Goal: Task Accomplishment & Management: Use online tool/utility

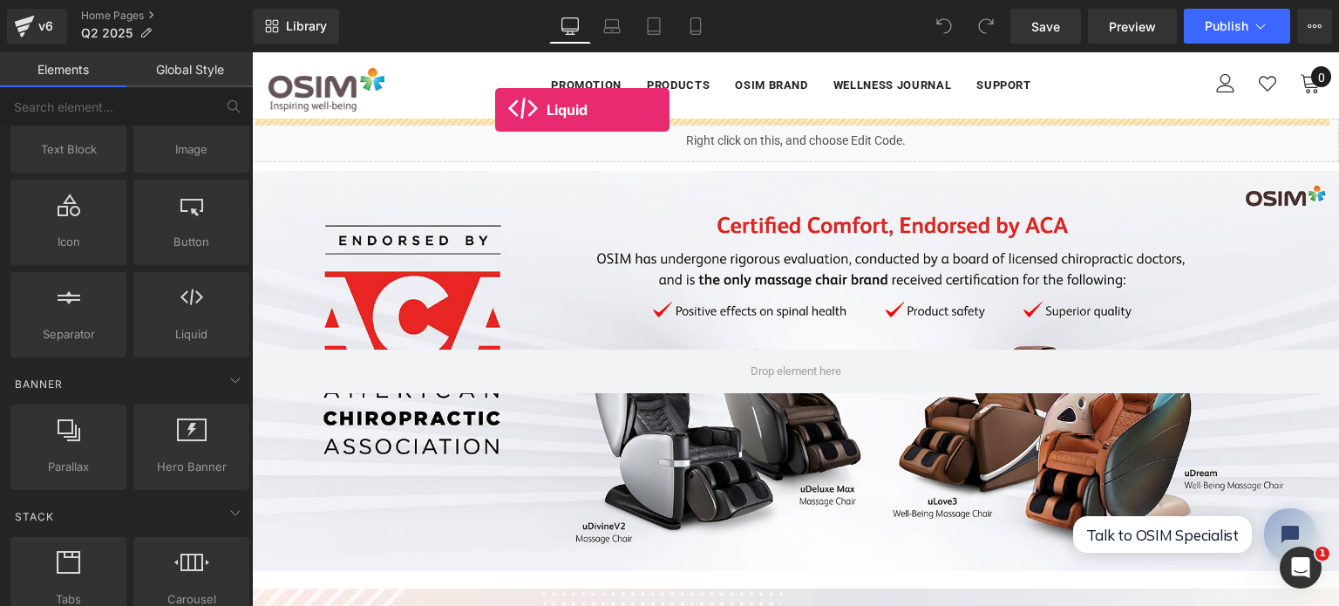
drag, startPoint x: 431, startPoint y: 360, endPoint x: 495, endPoint y: 110, distance: 258.4
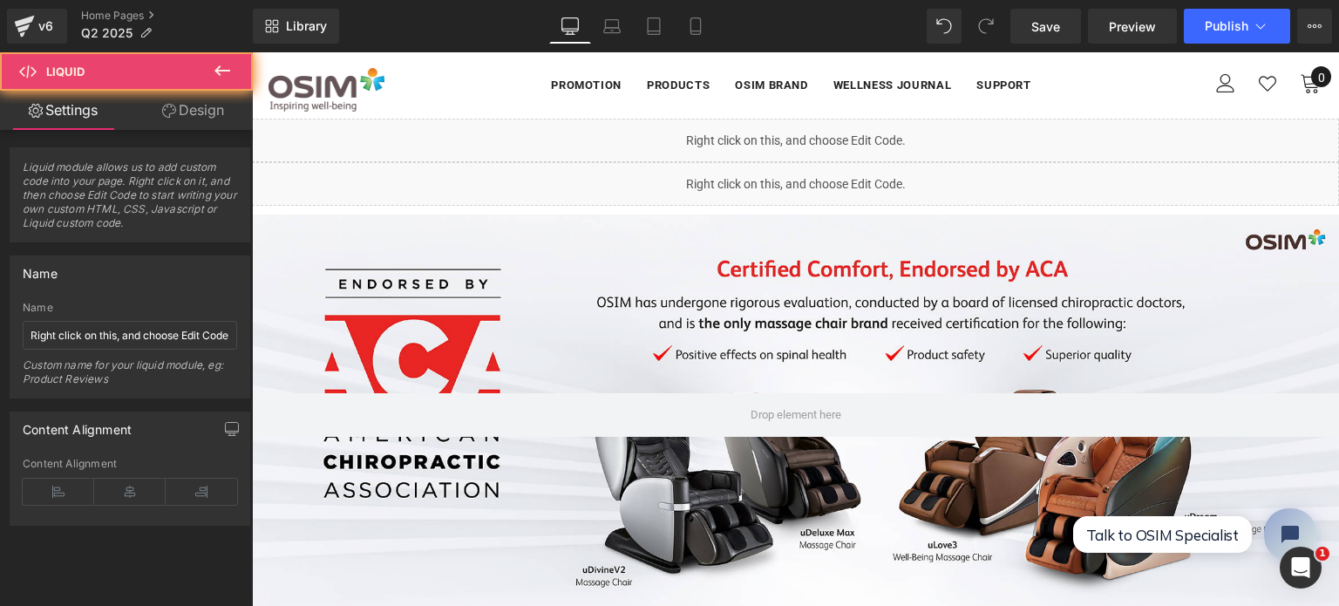
click at [582, 142] on div "Liquid" at bounding box center [795, 141] width 1087 height 44
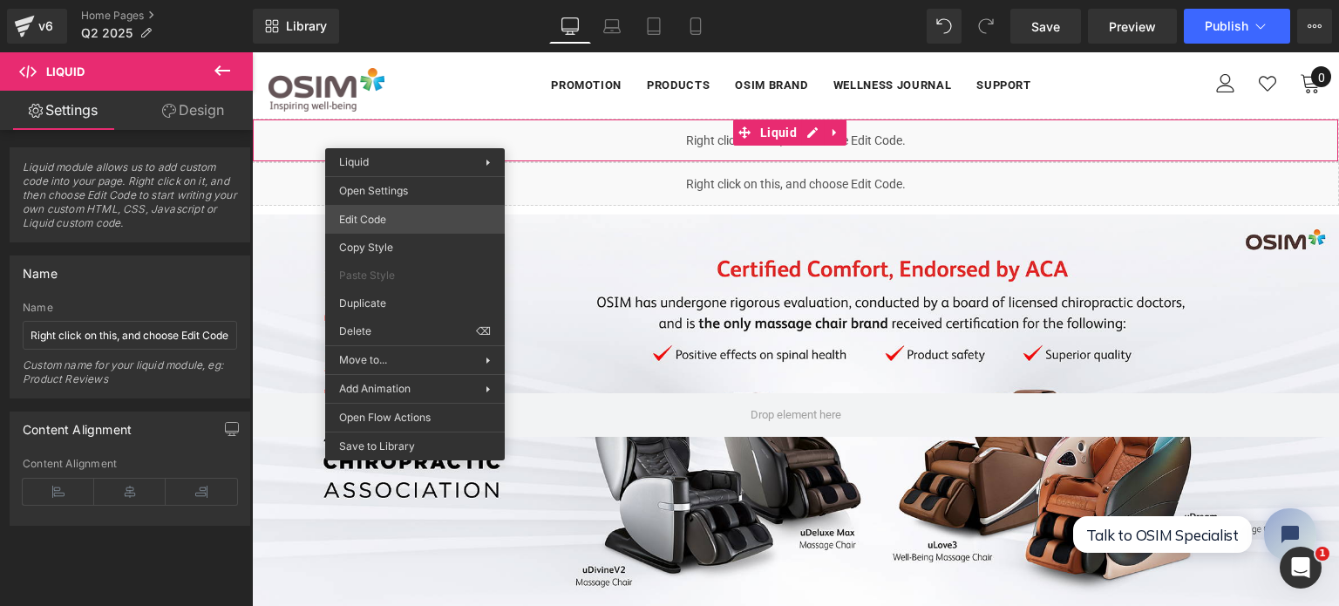
click at [392, 0] on div "Liquid You are previewing how the will restyle your page. You can not edit Elem…" at bounding box center [669, 0] width 1339 height 0
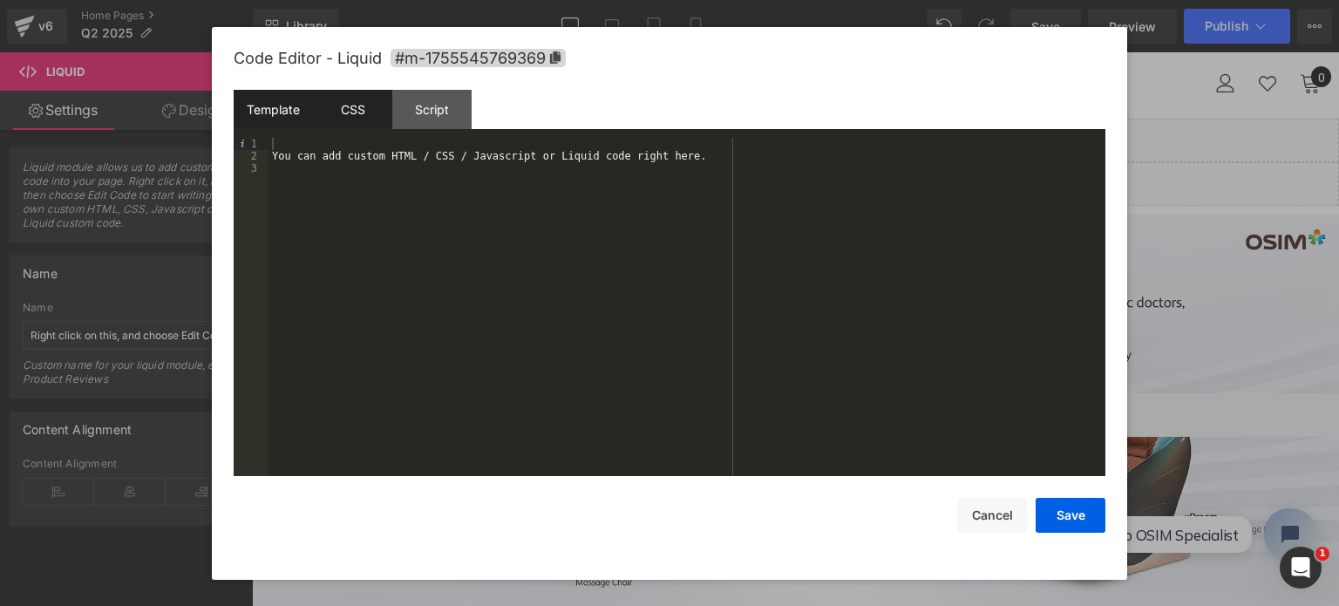
click at [357, 118] on div "CSS" at bounding box center [352, 109] width 79 height 39
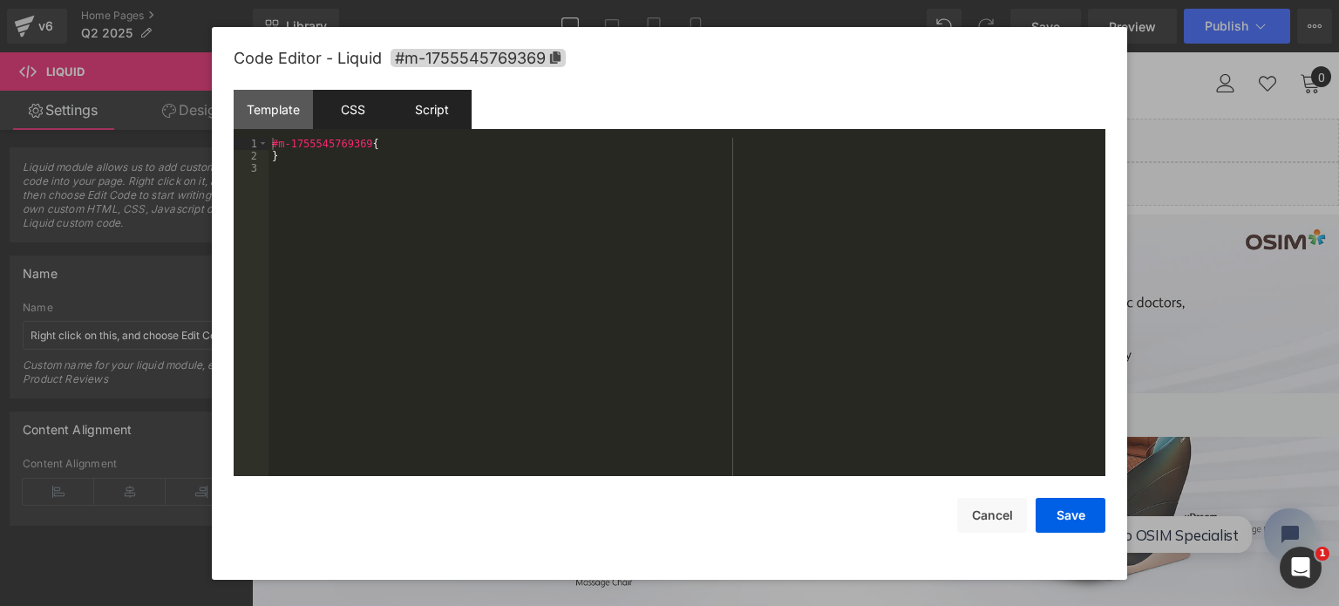
click at [449, 118] on div "Script" at bounding box center [431, 109] width 79 height 39
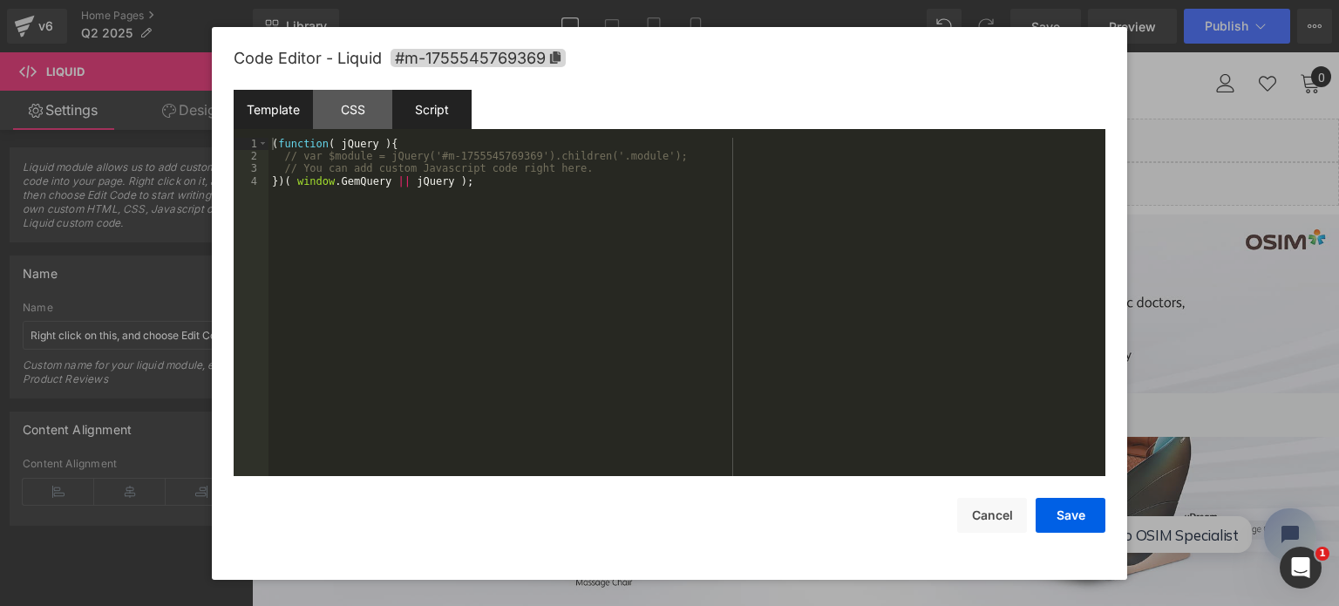
click at [268, 118] on div "Template" at bounding box center [273, 109] width 79 height 39
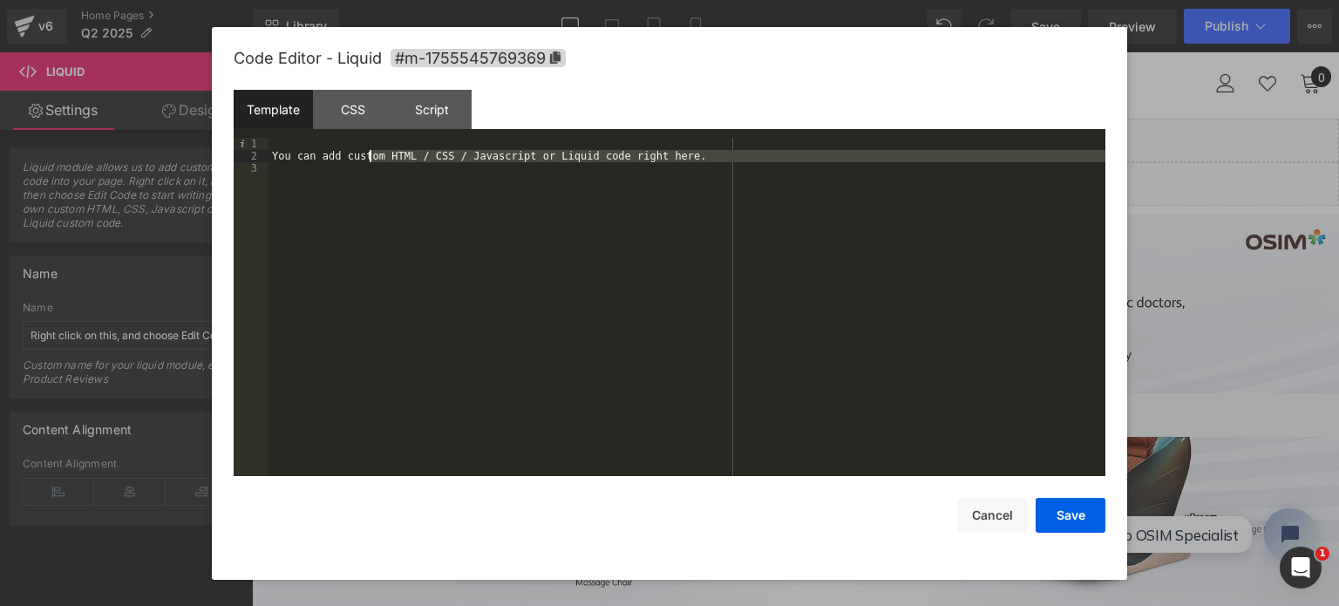
drag, startPoint x: 492, startPoint y: 196, endPoint x: 367, endPoint y: 162, distance: 129.2
click at [367, 162] on div "You can add custom HTML / CSS / Javascript or Liquid code right here." at bounding box center [687, 320] width 837 height 364
click at [451, 222] on div "You can add custom HTML / CSS / Javascript or Liquid code right here." at bounding box center [687, 307] width 837 height 339
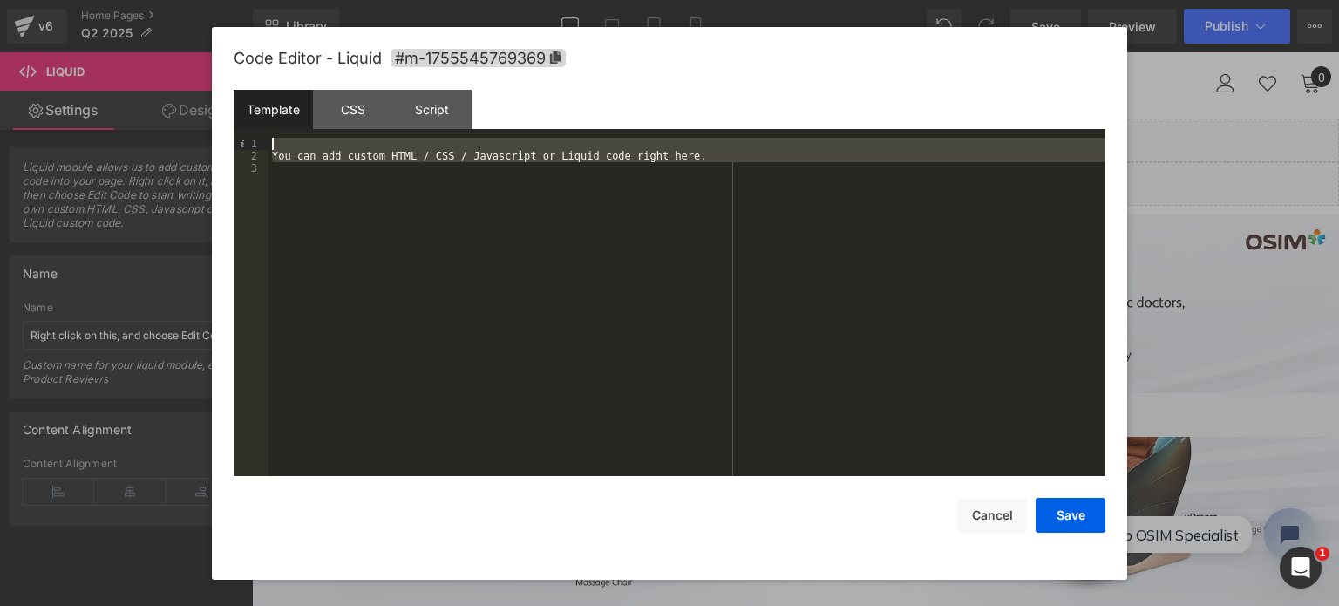
drag, startPoint x: 684, startPoint y: 196, endPoint x: 185, endPoint y: 102, distance: 507.5
click at [185, 102] on body "Liquid You are previewing how the will restyle your page. You can not edit Elem…" at bounding box center [669, 303] width 1339 height 606
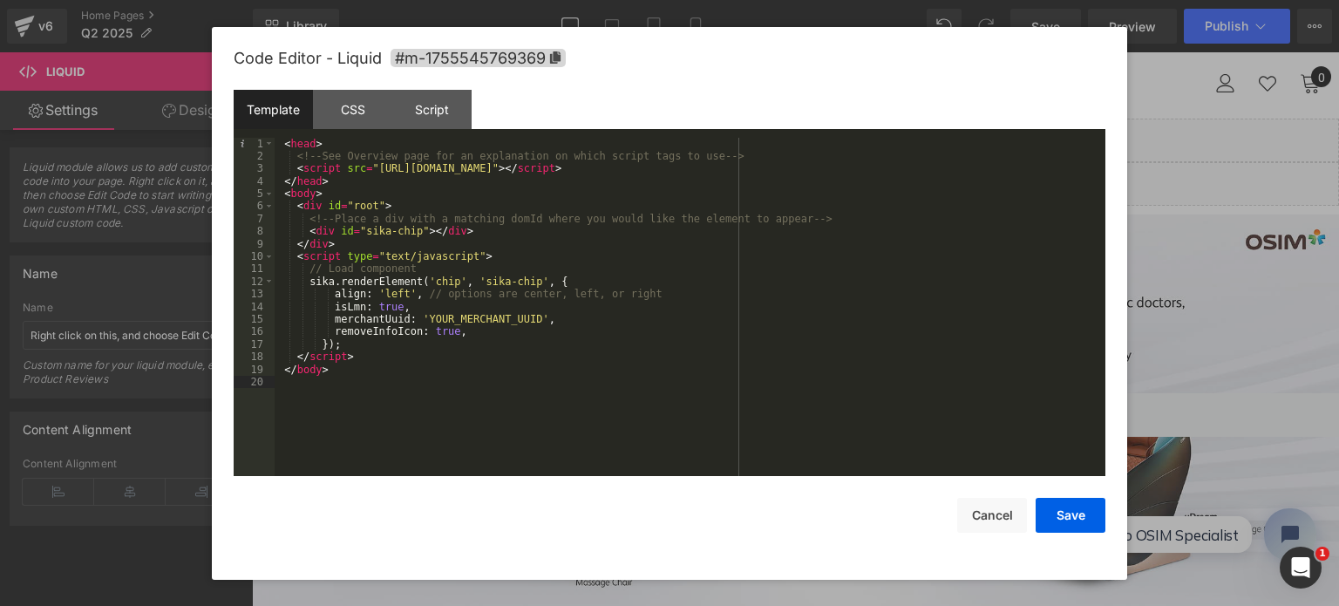
click at [702, 407] on div "< head > <!-- See Overview page for an explanation on which script tags to use …" at bounding box center [690, 320] width 831 height 364
click at [1055, 505] on button "Save" at bounding box center [1071, 515] width 70 height 35
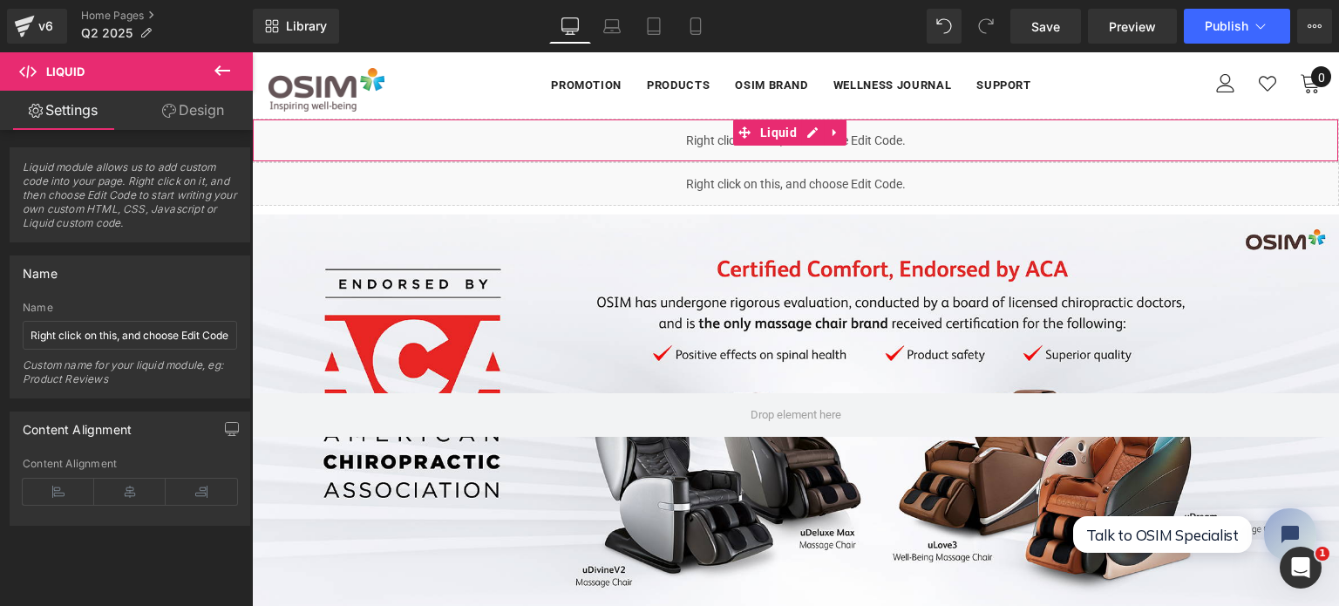
click at [717, 145] on div "Liquid" at bounding box center [795, 141] width 1087 height 44
click at [731, 146] on div "Liquid" at bounding box center [795, 141] width 1087 height 44
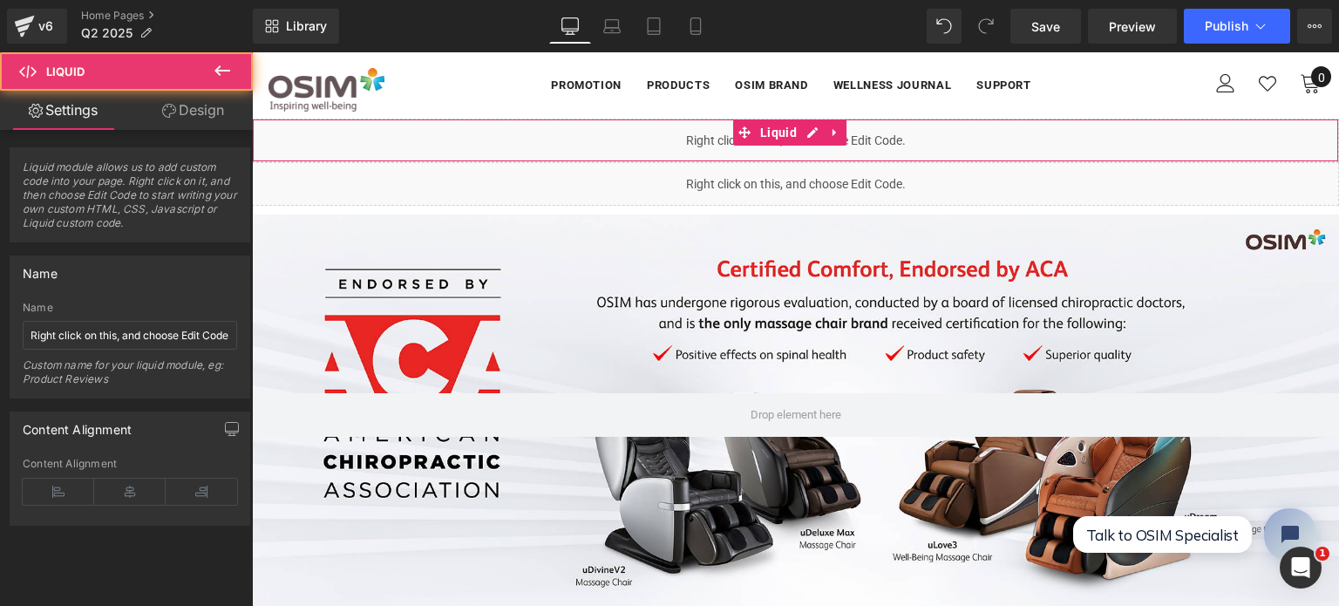
click at [731, 146] on div "Liquid" at bounding box center [795, 141] width 1087 height 44
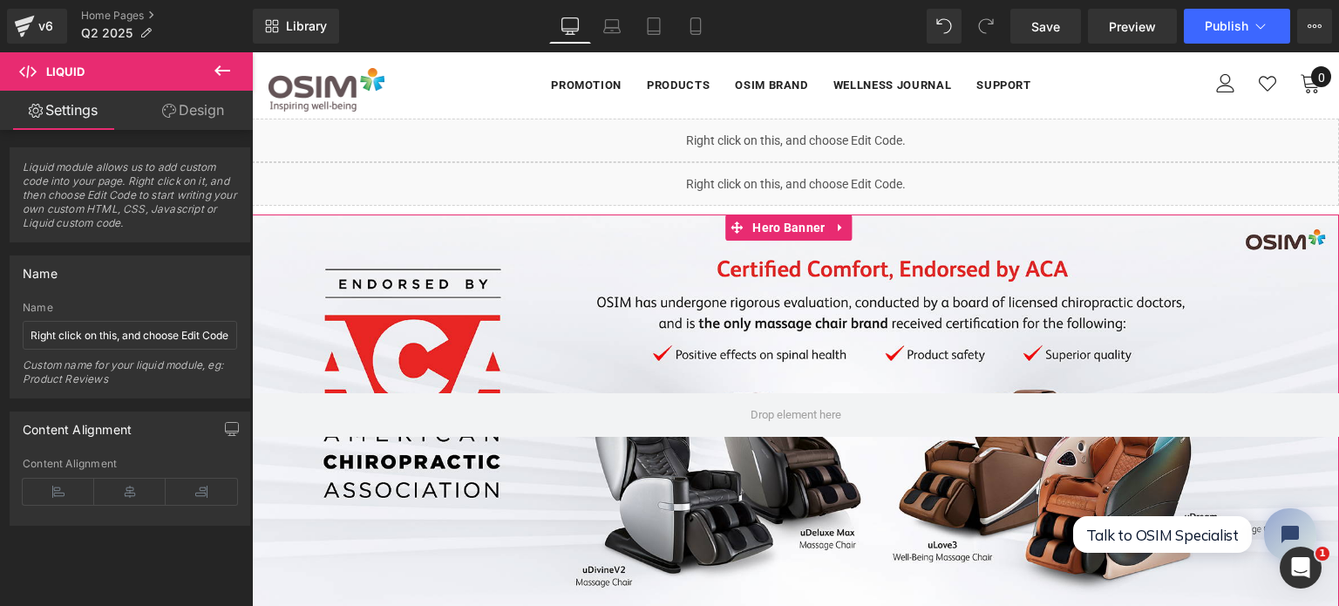
click at [684, 276] on div at bounding box center [795, 414] width 1087 height 400
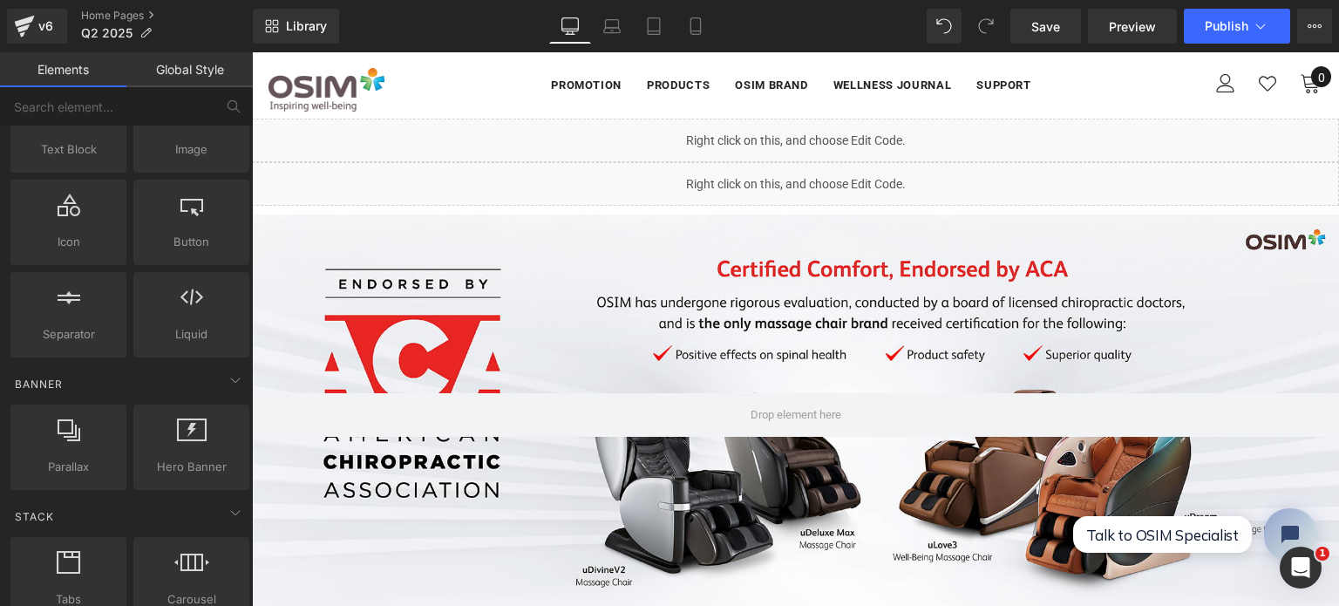
click at [453, 59] on div "Promotion Promotion" at bounding box center [795, 85] width 1087 height 66
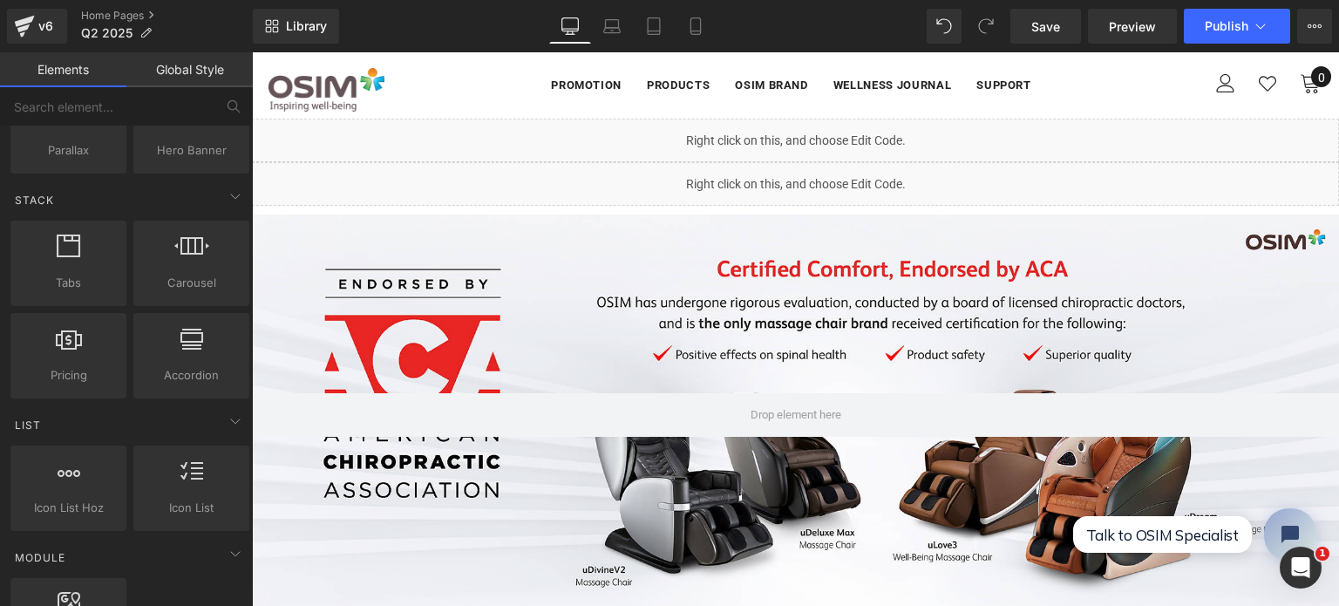
scroll to position [523, 0]
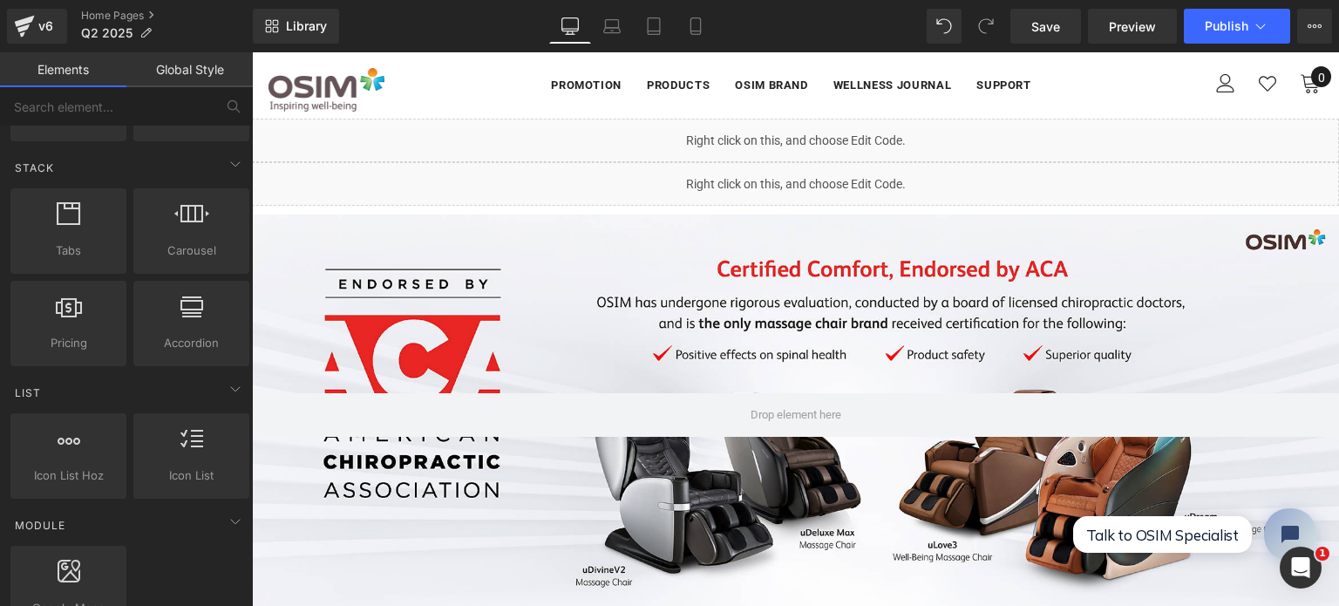
drag, startPoint x: 427, startPoint y: 85, endPoint x: 347, endPoint y: 110, distance: 83.8
click at [347, 110] on img at bounding box center [327, 90] width 116 height 44
click at [1232, 34] on button "Publish" at bounding box center [1237, 26] width 106 height 35
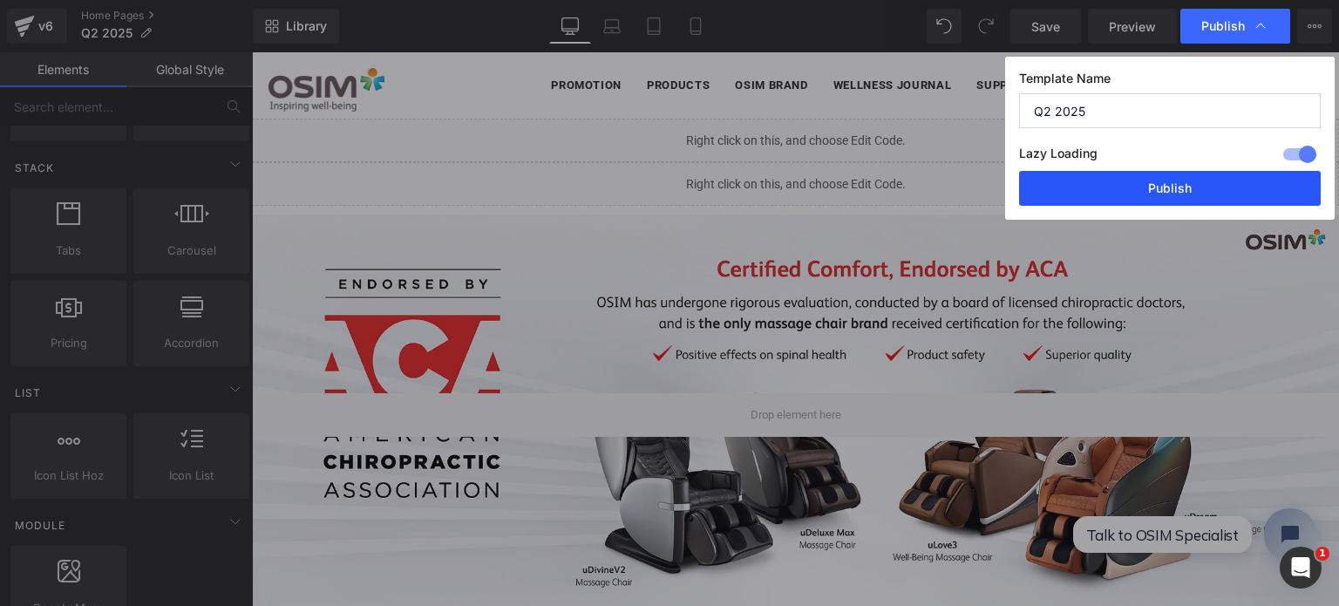
click at [1138, 202] on button "Publish" at bounding box center [1170, 188] width 302 height 35
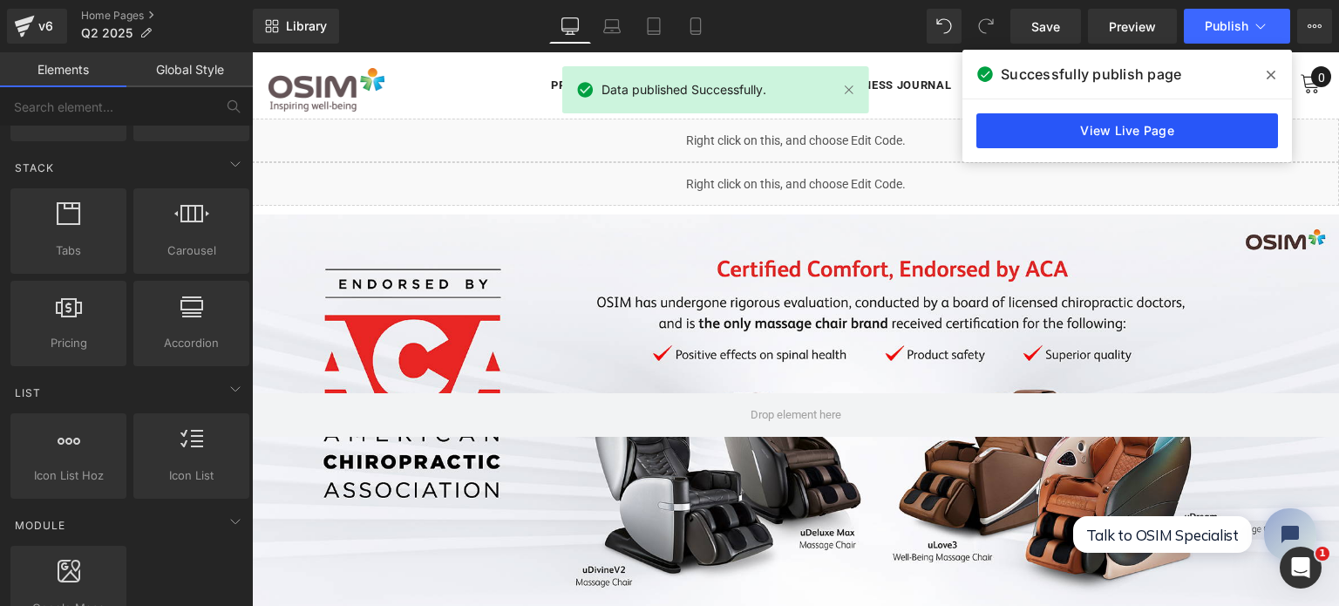
click at [1117, 131] on link "View Live Page" at bounding box center [1127, 130] width 302 height 35
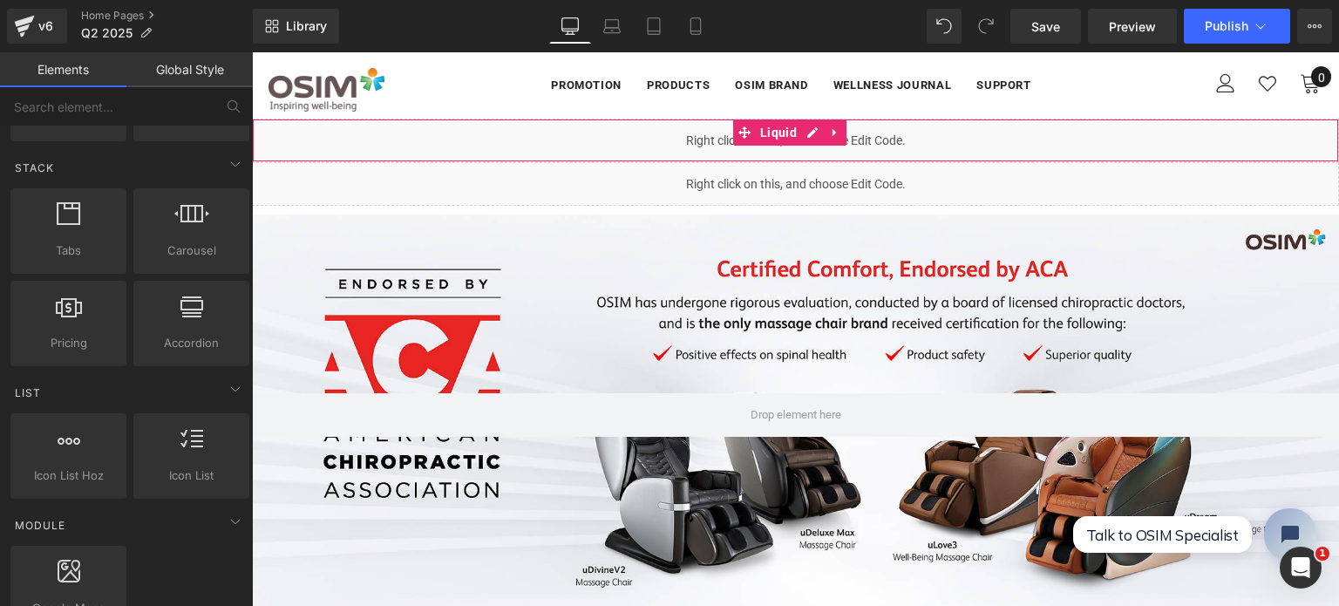
click at [716, 133] on div "Liquid" at bounding box center [795, 141] width 1087 height 44
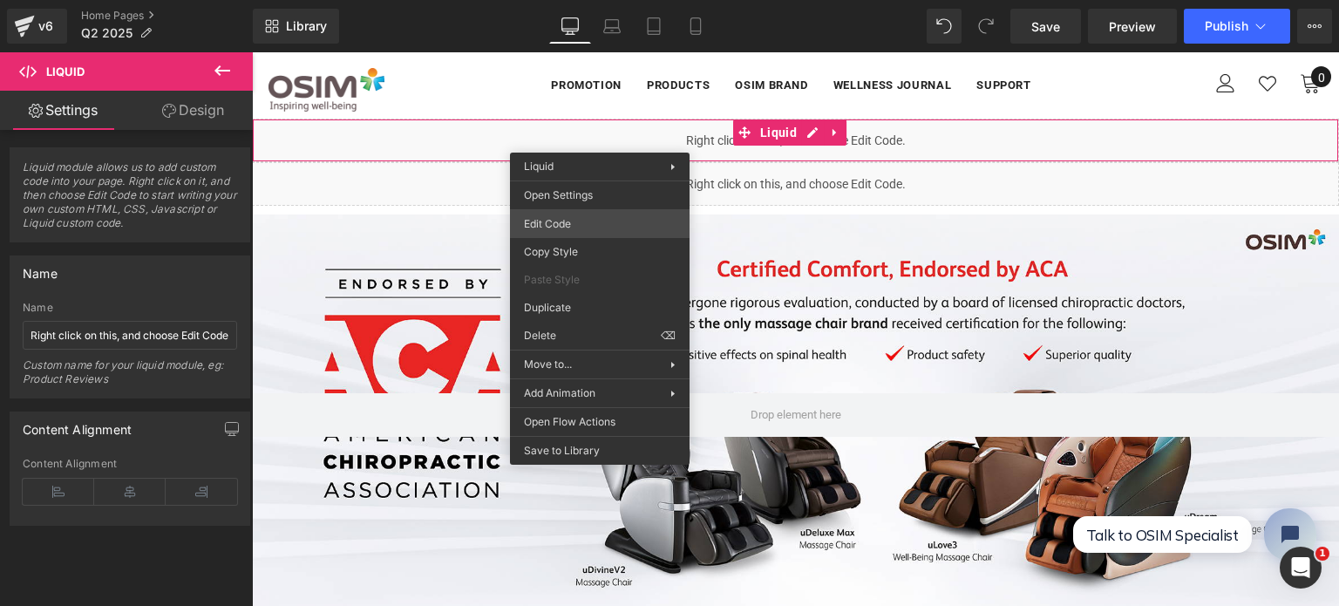
click at [551, 0] on div "Liquid You are previewing how the will restyle your page. You can not edit Elem…" at bounding box center [669, 0] width 1339 height 0
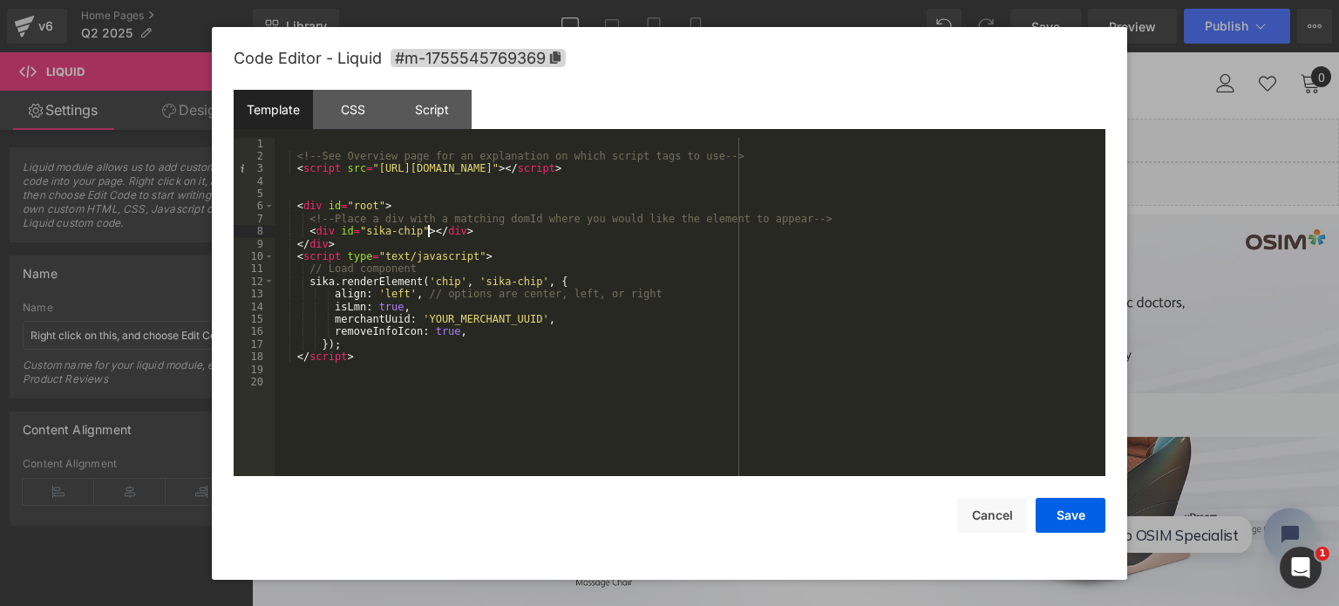
click at [429, 236] on div "<!-- See Overview page for an explanation on which script tags to use --> < scr…" at bounding box center [690, 320] width 831 height 364
click at [582, 240] on div "<!-- See Overview page for an explanation on which script tags to use --> < scr…" at bounding box center [690, 320] width 831 height 364
click at [379, 202] on div "<!-- See Overview page for an explanation on which script tags to use --> < scr…" at bounding box center [690, 320] width 831 height 364
click at [366, 207] on div "<!-- See Overview page for an explanation on which script tags to use --> < scr…" at bounding box center [690, 320] width 831 height 364
click at [377, 208] on div "<!-- See Overview page for an explanation on which script tags to use --> < scr…" at bounding box center [690, 320] width 831 height 364
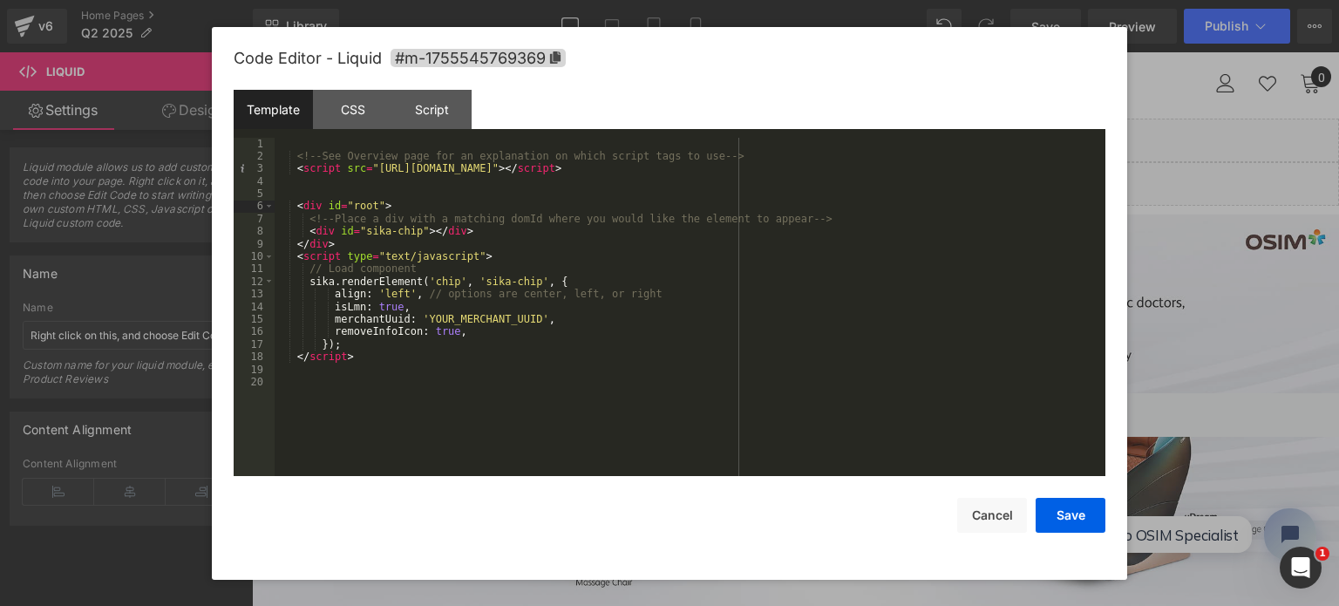
click at [372, 208] on div "<!-- See Overview page for an explanation on which script tags to use --> < scr…" at bounding box center [690, 320] width 831 height 364
click at [368, 208] on div "<!-- See Overview page for an explanation on which script tags to use --> < scr…" at bounding box center [690, 320] width 831 height 364
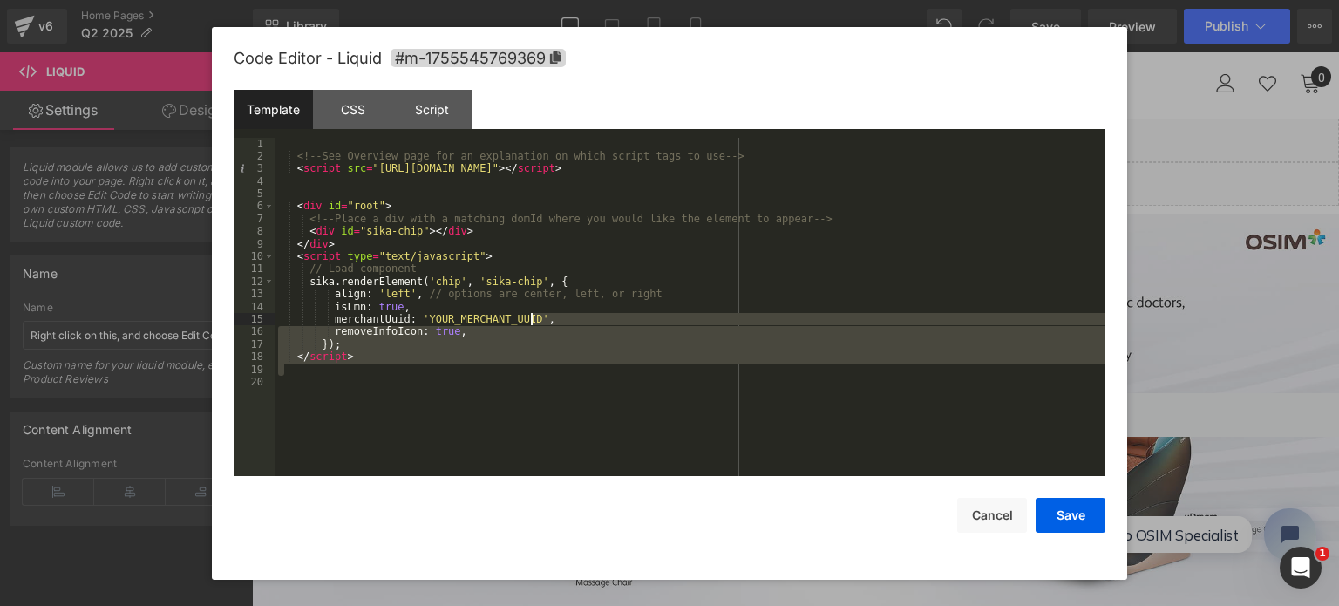
drag, startPoint x: 678, startPoint y: 368, endPoint x: 647, endPoint y: 318, distance: 58.8
click at [647, 318] on div "<!-- See Overview page for an explanation on which script tags to use --> < scr…" at bounding box center [690, 320] width 831 height 364
click at [620, 351] on div "<!-- See Overview page for an explanation on which script tags to use --> < scr…" at bounding box center [690, 307] width 831 height 339
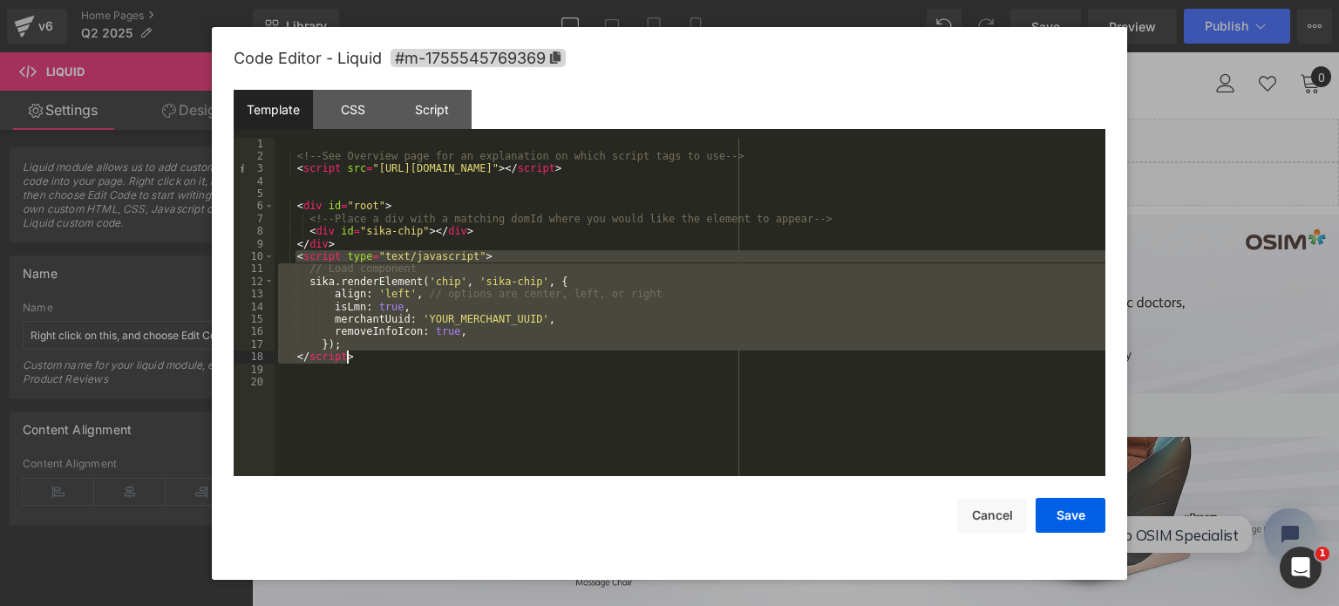
drag, startPoint x: 296, startPoint y: 255, endPoint x: 713, endPoint y: 359, distance: 430.3
click at [713, 359] on div "<!-- See Overview page for an explanation on which script tags to use --> < scr…" at bounding box center [690, 320] width 831 height 364
click at [713, 359] on div "<!-- See Overview page for an explanation on which script tags to use --> < scr…" at bounding box center [690, 307] width 831 height 339
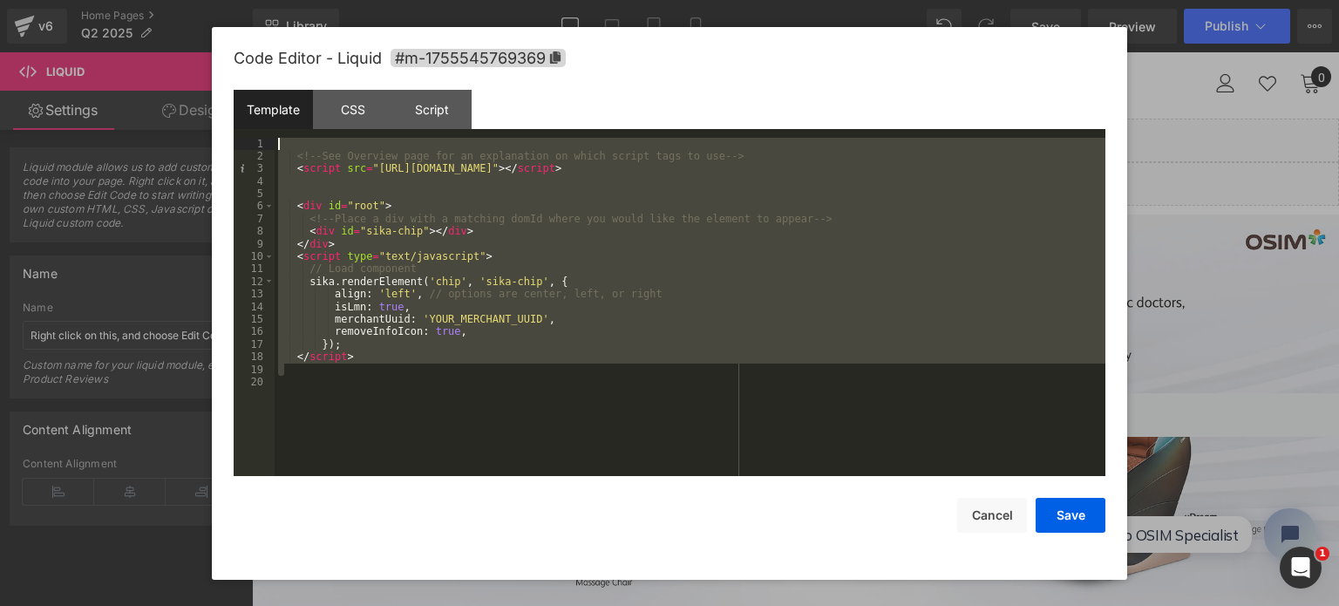
drag, startPoint x: 607, startPoint y: 374, endPoint x: 331, endPoint y: 178, distance: 338.2
click at [331, 178] on div "<!-- See Overview page for an explanation on which script tags to use --> < scr…" at bounding box center [690, 320] width 831 height 364
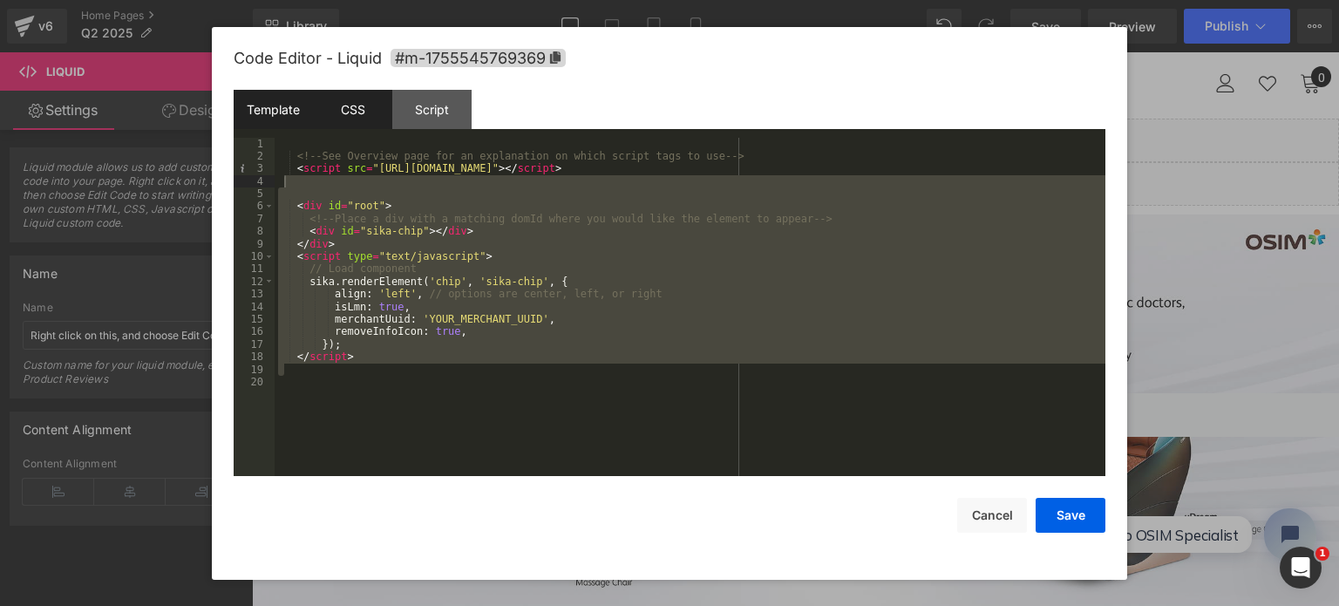
click at [350, 112] on div "CSS" at bounding box center [352, 109] width 79 height 39
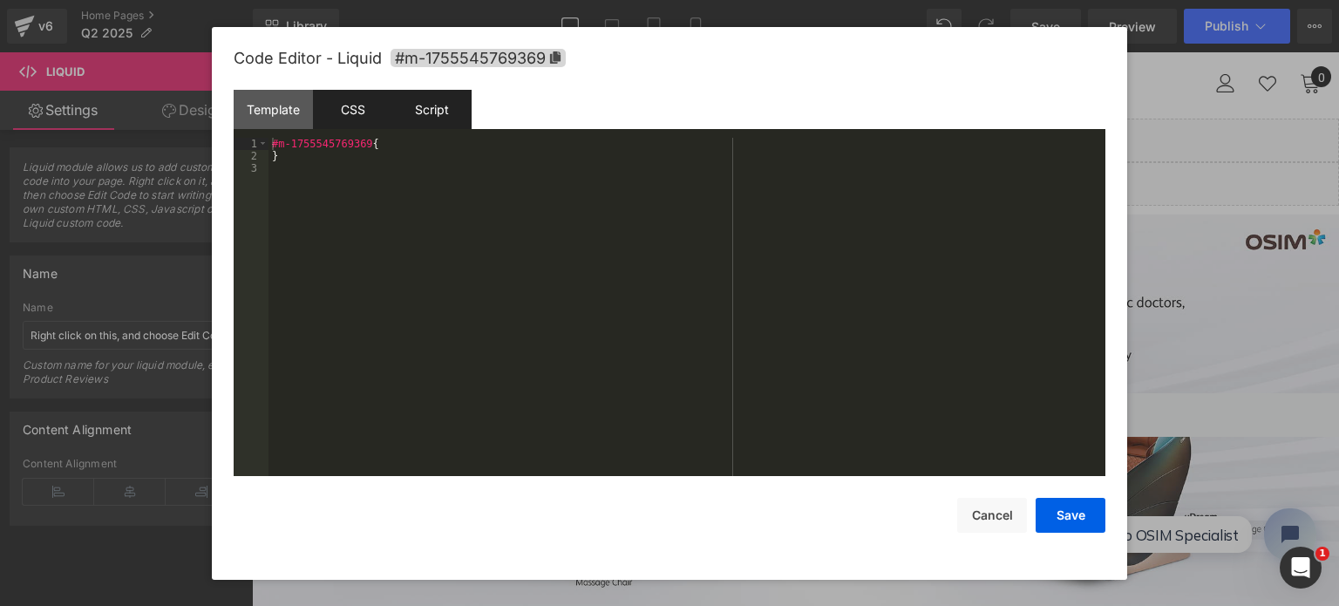
click at [423, 112] on div "Script" at bounding box center [431, 109] width 79 height 39
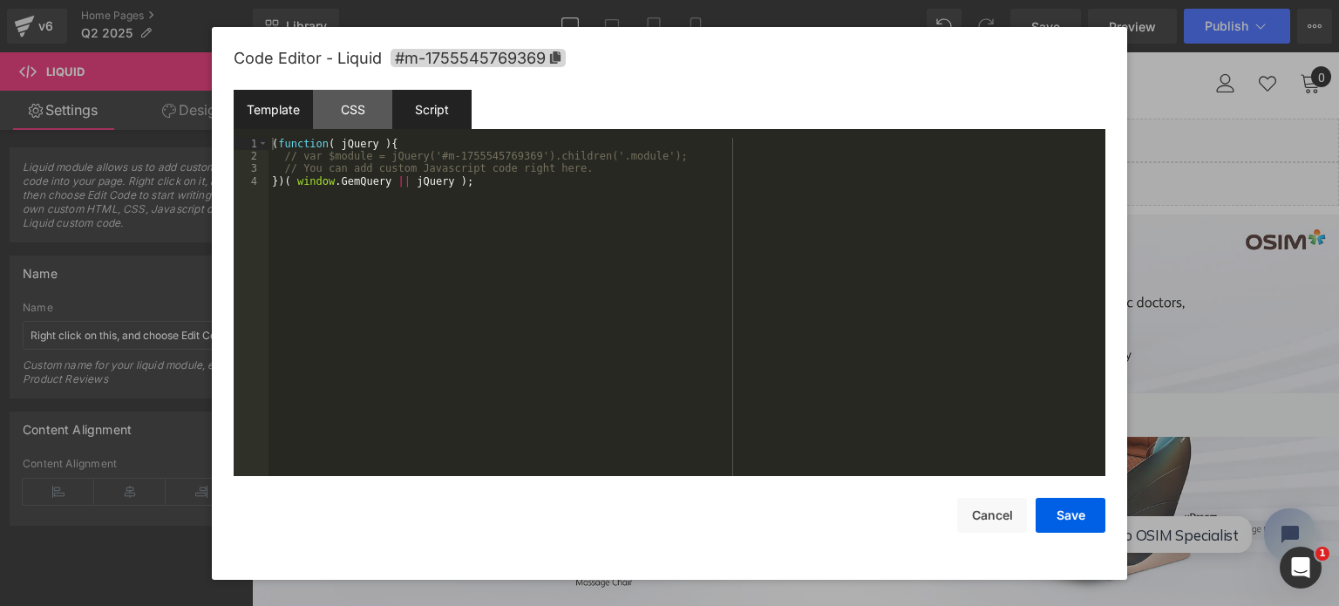
click at [291, 112] on div "Template" at bounding box center [273, 109] width 79 height 39
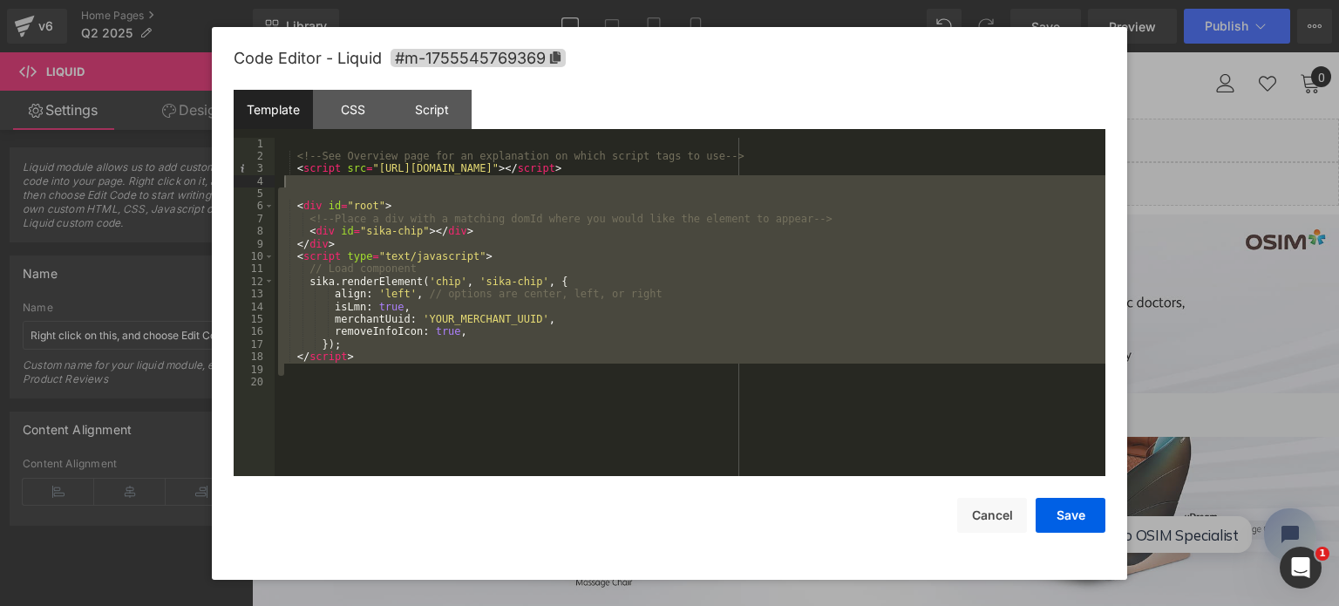
click at [473, 126] on div "Template CSS Script Data" at bounding box center [670, 114] width 872 height 48
click at [446, 124] on div "Script" at bounding box center [431, 109] width 79 height 39
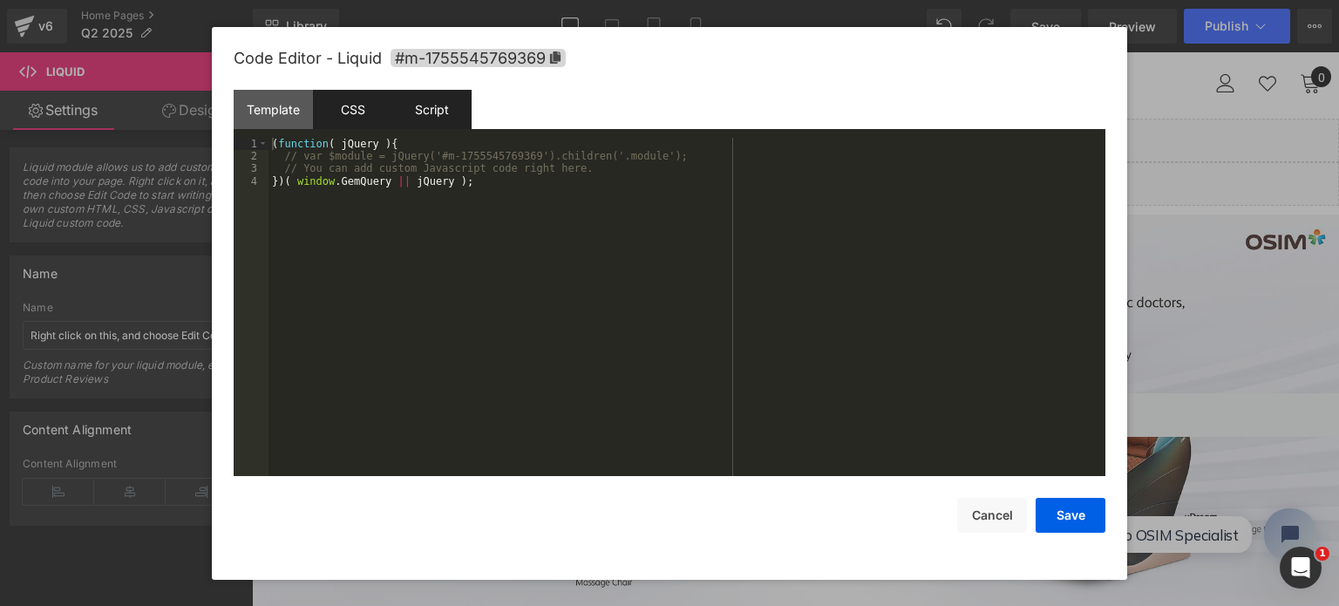
click at [340, 103] on div "CSS" at bounding box center [352, 109] width 79 height 39
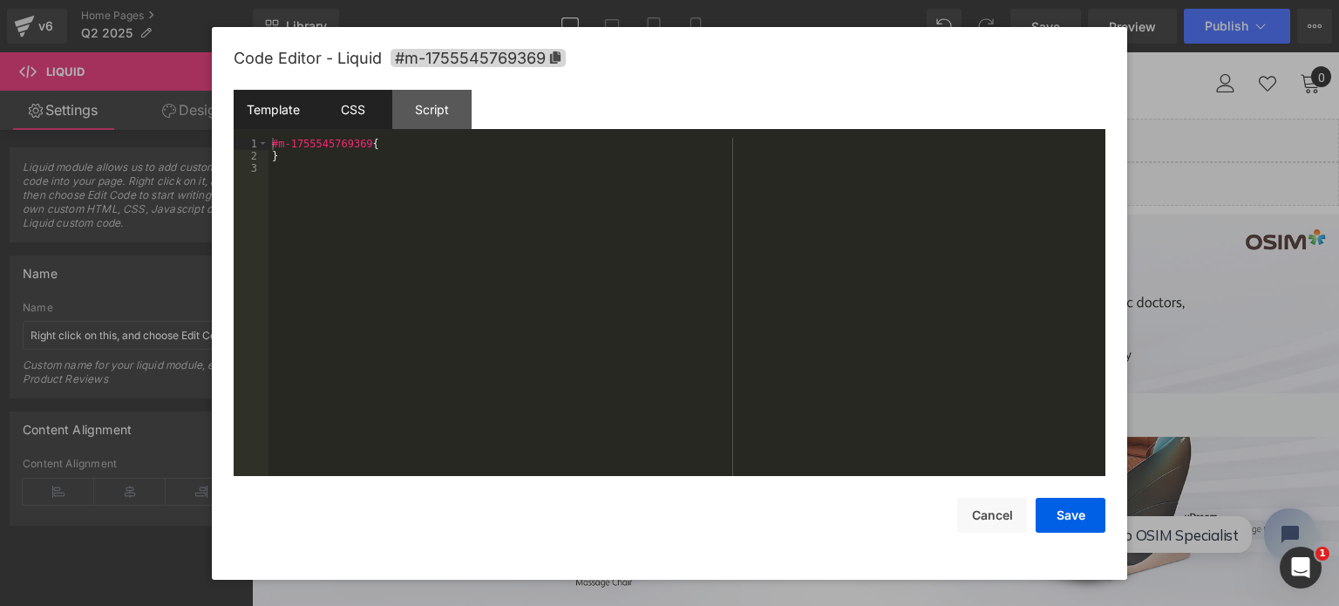
click at [293, 103] on div "Template" at bounding box center [273, 109] width 79 height 39
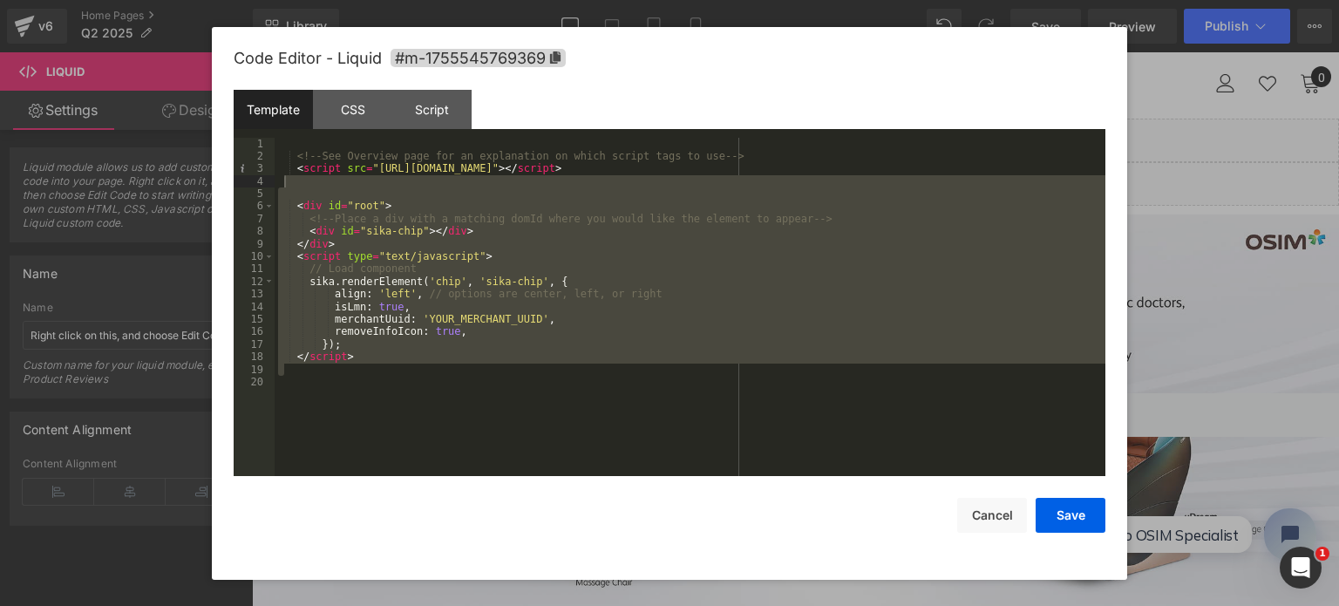
click at [541, 379] on div "<!-- See Overview page for an explanation on which script tags to use --> < scr…" at bounding box center [690, 320] width 831 height 364
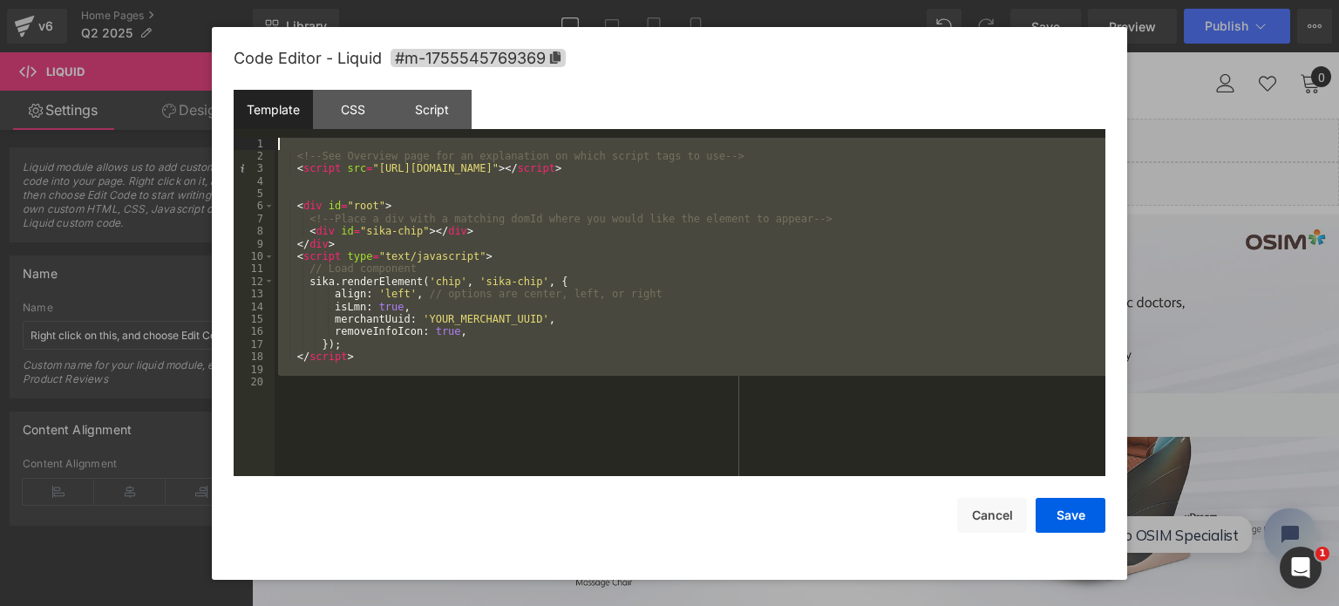
drag, startPoint x: 622, startPoint y: 405, endPoint x: 188, endPoint y: 71, distance: 547.0
click at [188, 71] on body "Liquid You are previewing how the will restyle your page. You can not edit Elem…" at bounding box center [669, 303] width 1339 height 606
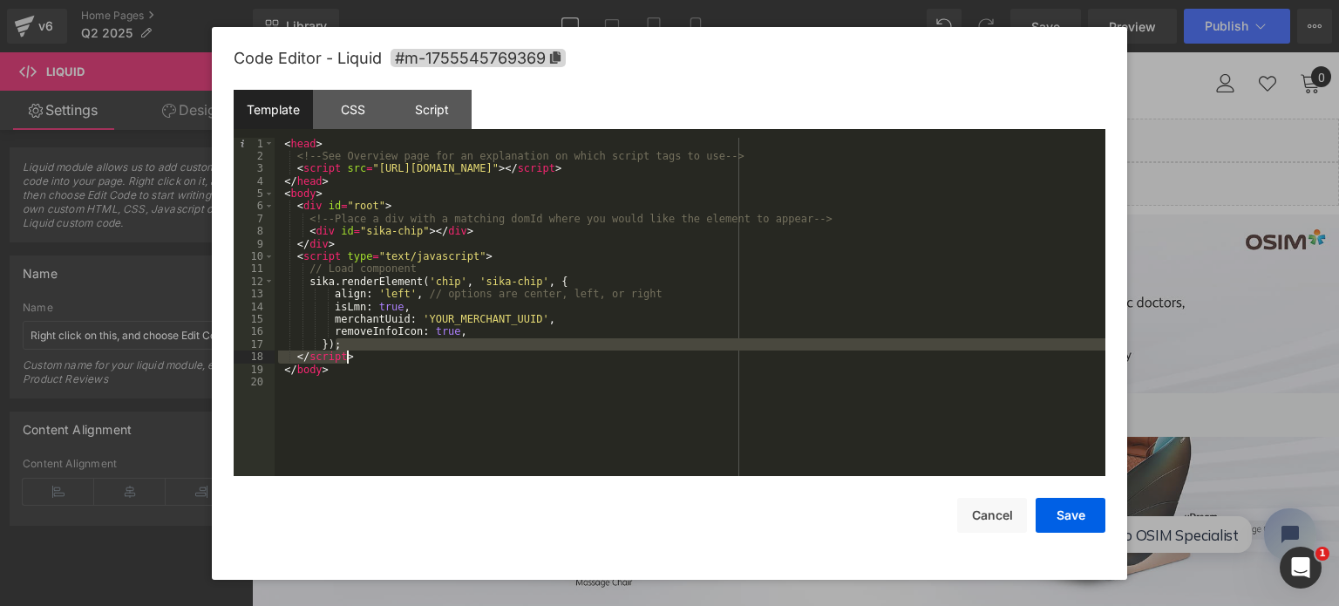
drag, startPoint x: 529, startPoint y: 341, endPoint x: 522, endPoint y: 363, distance: 22.9
click at [522, 363] on div "< head > <!-- See Overview page for an explanation on which script tags to use …" at bounding box center [690, 320] width 831 height 364
click at [522, 363] on div "< head > <!-- See Overview page for an explanation on which script tags to use …" at bounding box center [690, 307] width 831 height 339
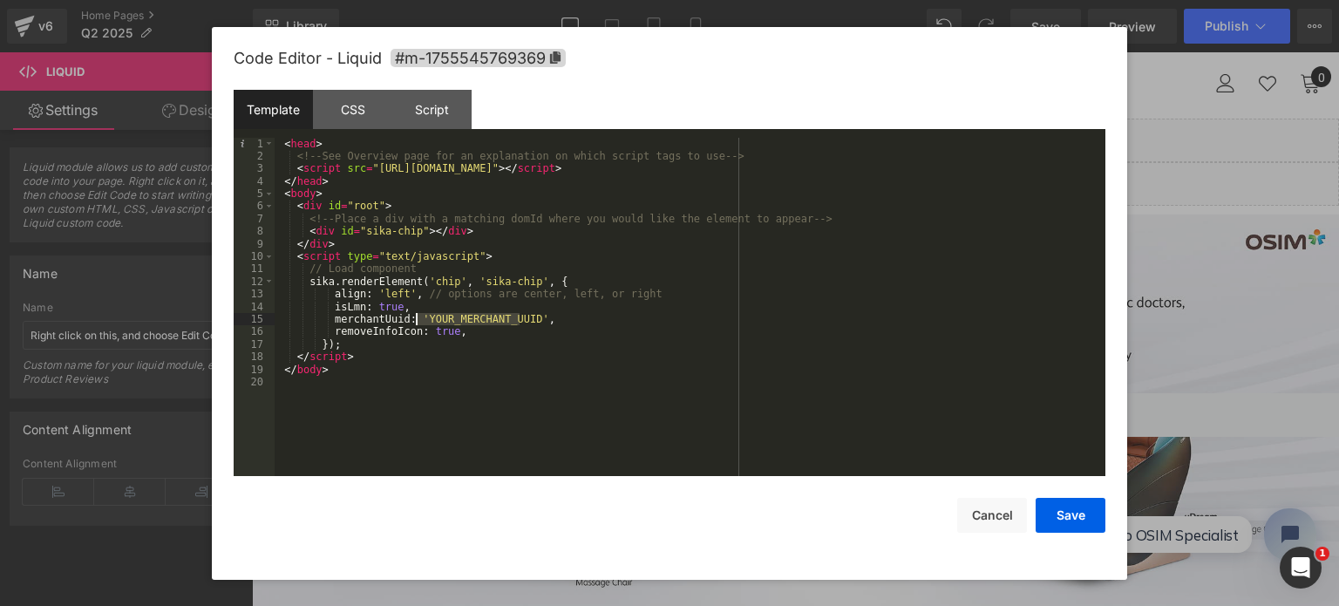
drag, startPoint x: 518, startPoint y: 318, endPoint x: 418, endPoint y: 316, distance: 99.4
click at [418, 316] on div "< head > <!-- See Overview page for an explanation on which script tags to use …" at bounding box center [690, 320] width 831 height 364
click at [499, 365] on div "< head > <!-- See Overview page for an explanation on which script tags to use …" at bounding box center [690, 320] width 831 height 364
drag, startPoint x: 520, startPoint y: 320, endPoint x: 418, endPoint y: 319, distance: 102.0
click at [418, 319] on div "< head > <!-- See Overview page for an explanation on which script tags to use …" at bounding box center [690, 320] width 831 height 364
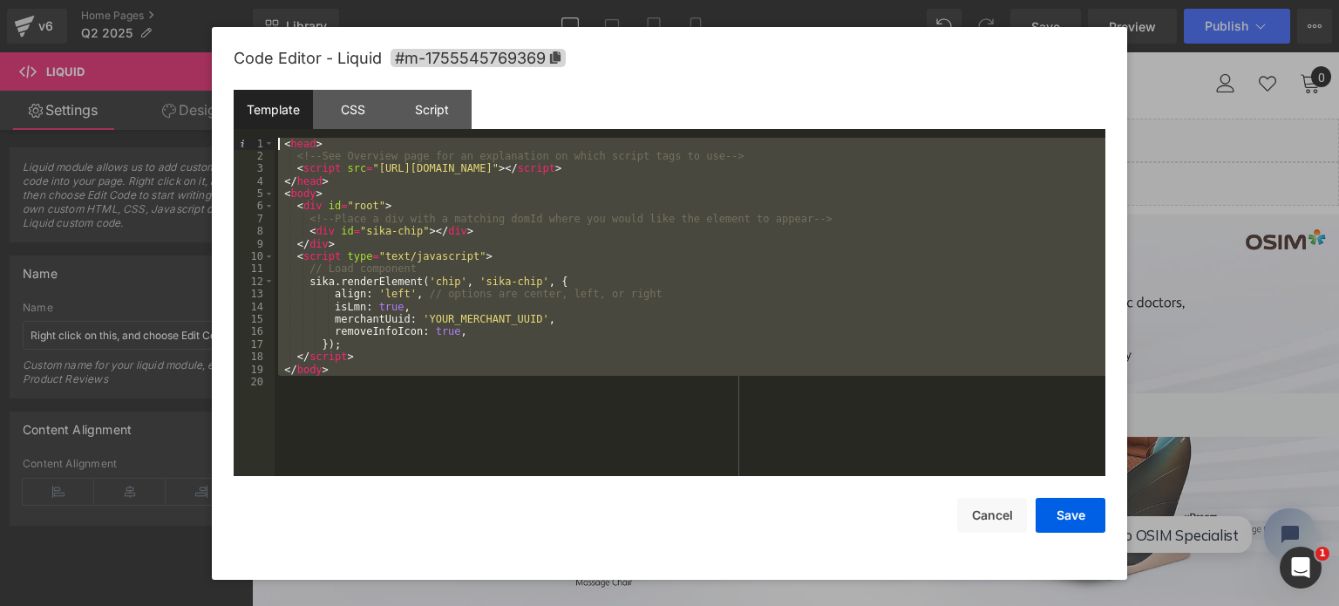
drag, startPoint x: 673, startPoint y: 412, endPoint x: 221, endPoint y: 126, distance: 534.5
click at [221, 126] on div "Code Editor - Liquid #m-1755545769369 Template CSS Script Data 1 2 3 4 5 6 7 8 …" at bounding box center [669, 303] width 915 height 553
click at [697, 160] on div "< head > <!-- See Overview page for an explanation on which script tags to use …" at bounding box center [690, 307] width 831 height 339
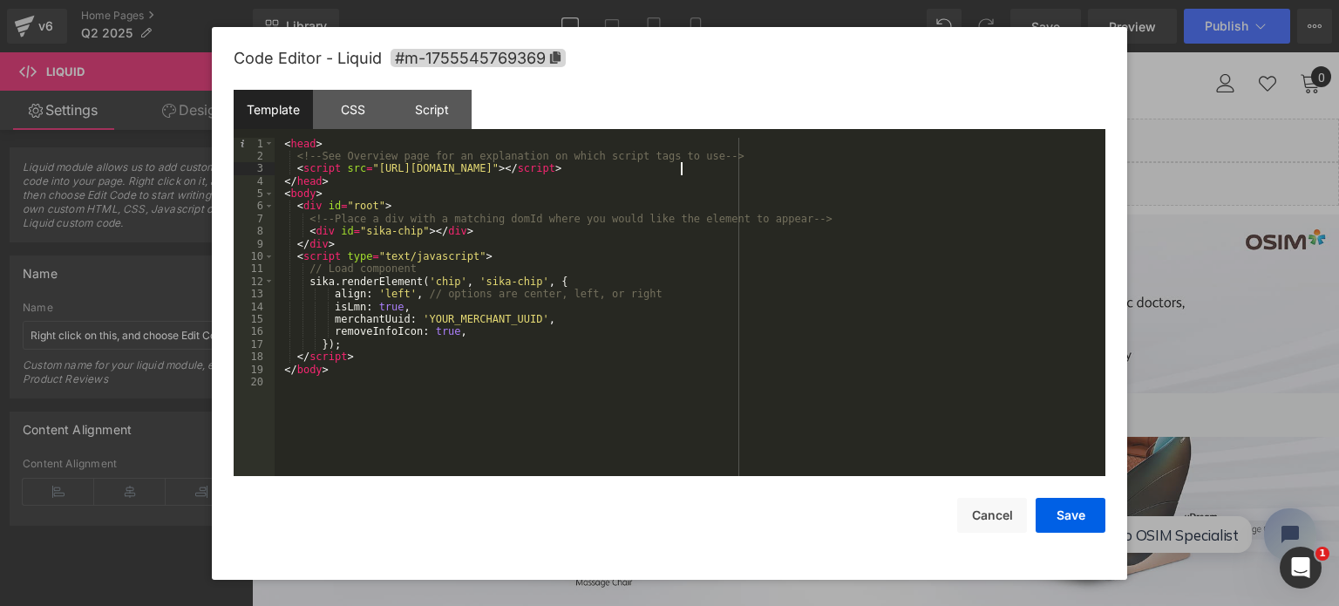
click at [693, 169] on div "< head > <!-- See Overview page for an explanation on which script tags to use …" at bounding box center [690, 320] width 831 height 364
drag, startPoint x: 291, startPoint y: 167, endPoint x: 697, endPoint y: 173, distance: 406.3
click at [697, 173] on div "< head > <!-- See Overview page for an explanation on which script tags to use …" at bounding box center [690, 320] width 831 height 364
click at [450, 194] on div "< head > <!-- See Overview page for an explanation on which script tags to use …" at bounding box center [690, 320] width 831 height 364
click at [450, 216] on div "< head > <!-- See Overview page for an explanation on which script tags to use …" at bounding box center [690, 320] width 831 height 364
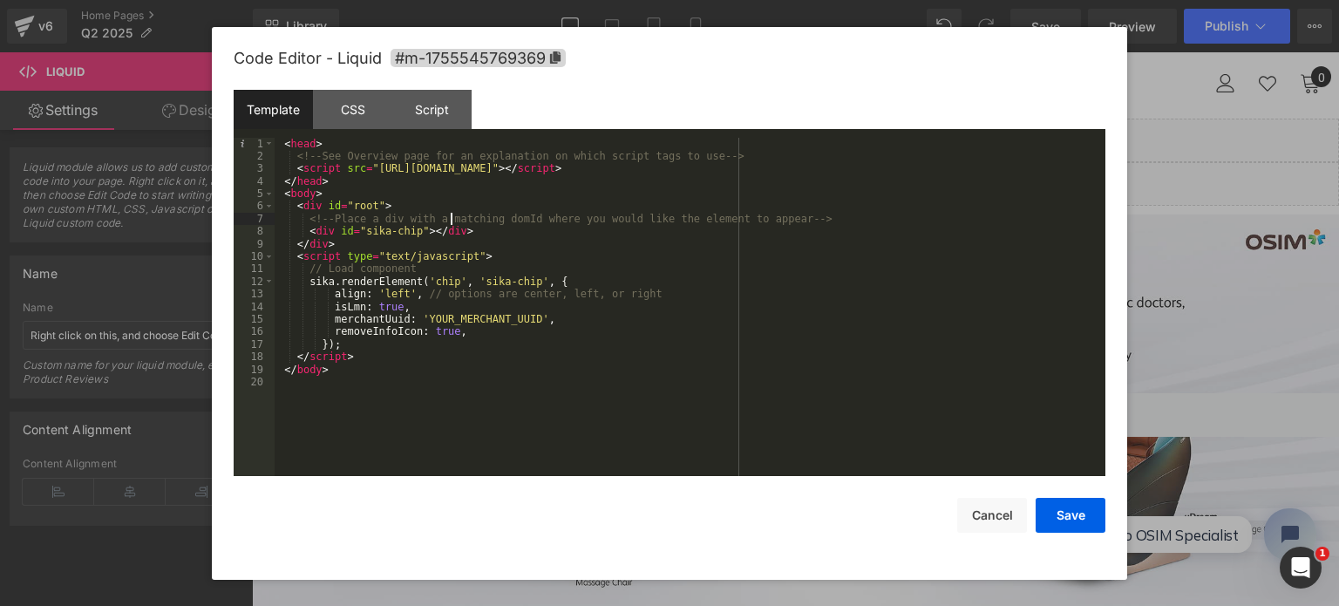
click at [368, 204] on div "< head > <!-- See Overview page for an explanation on which script tags to use …" at bounding box center [690, 320] width 831 height 364
click at [1167, 144] on div at bounding box center [669, 303] width 1339 height 606
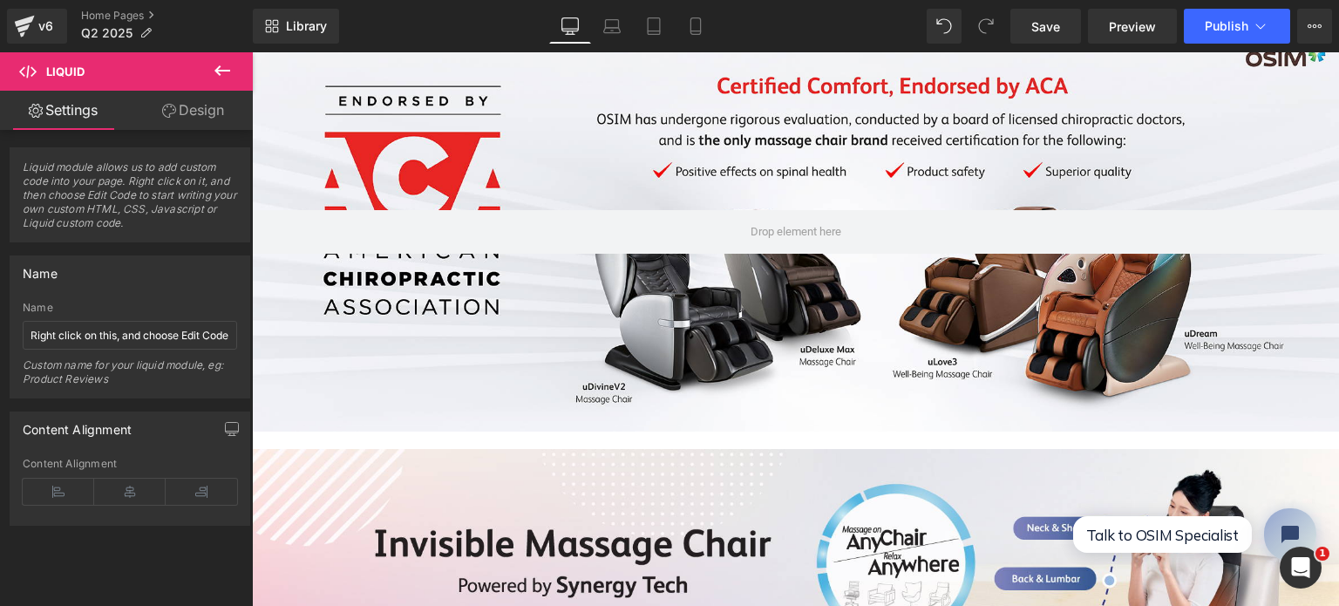
scroll to position [0, 0]
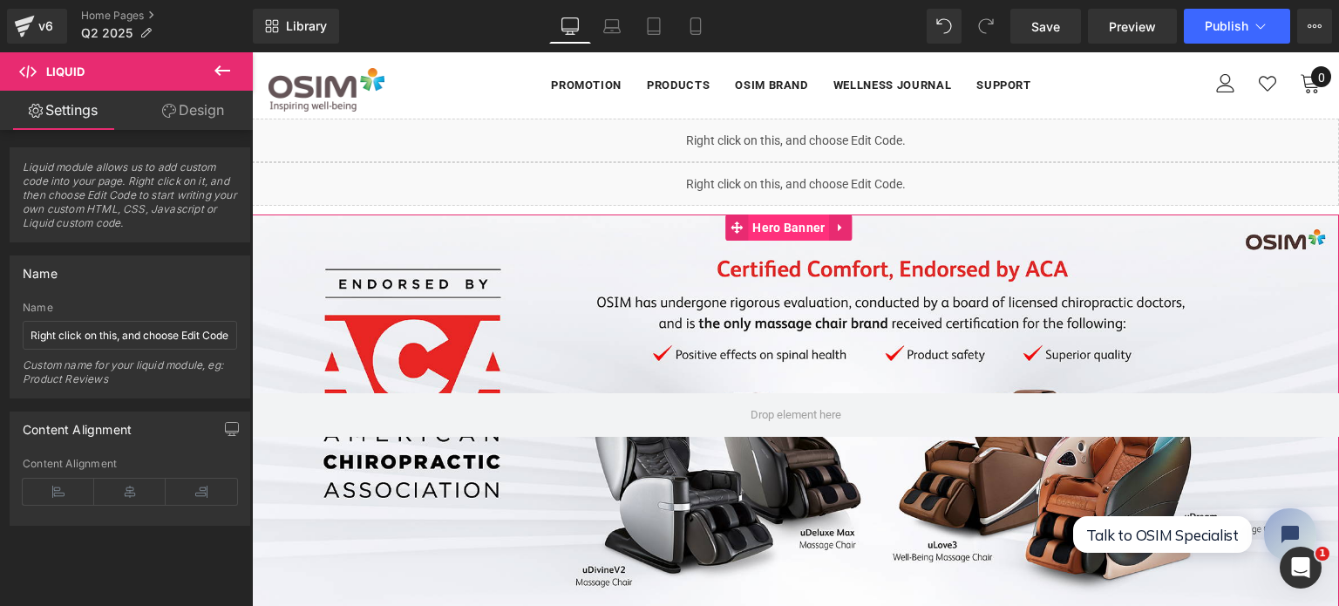
click at [778, 233] on span "Hero Banner" at bounding box center [788, 227] width 81 height 26
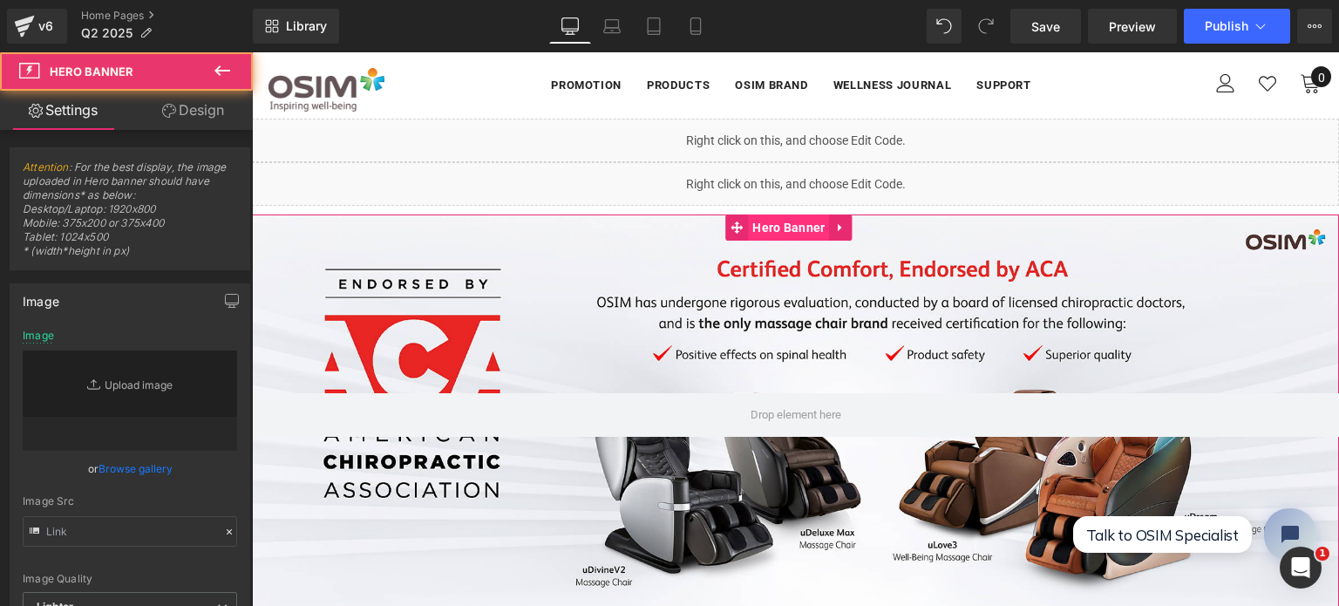
type input "[URL][DOMAIN_NAME]"
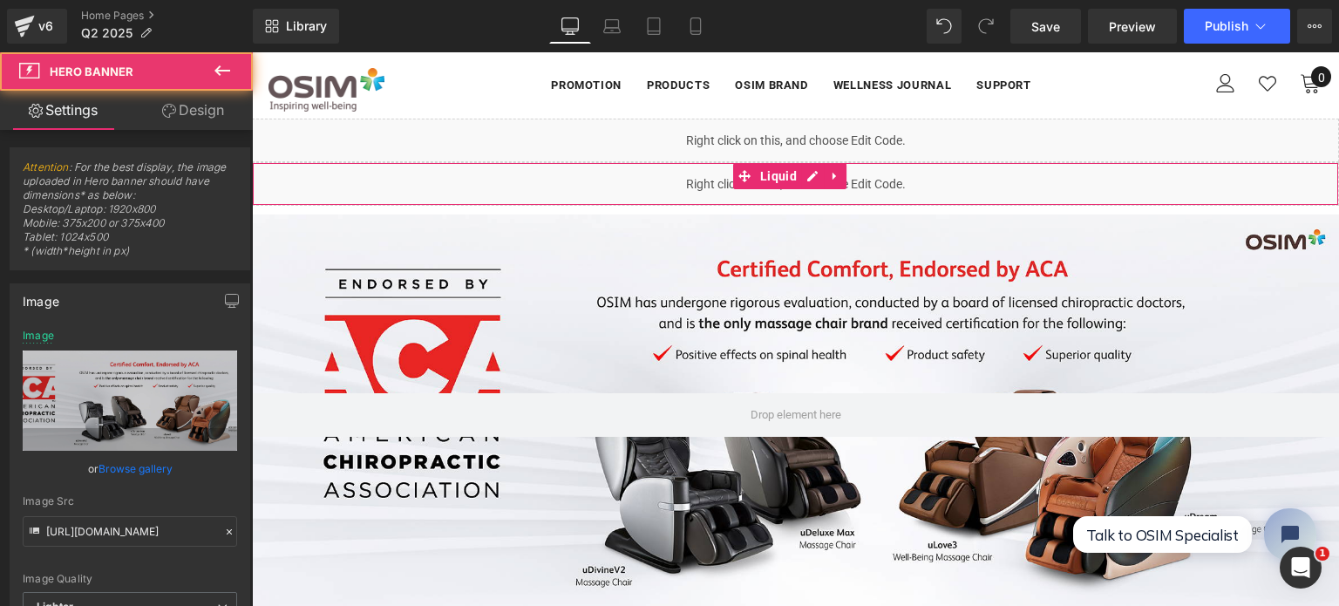
click at [633, 183] on div "Liquid" at bounding box center [795, 184] width 1087 height 44
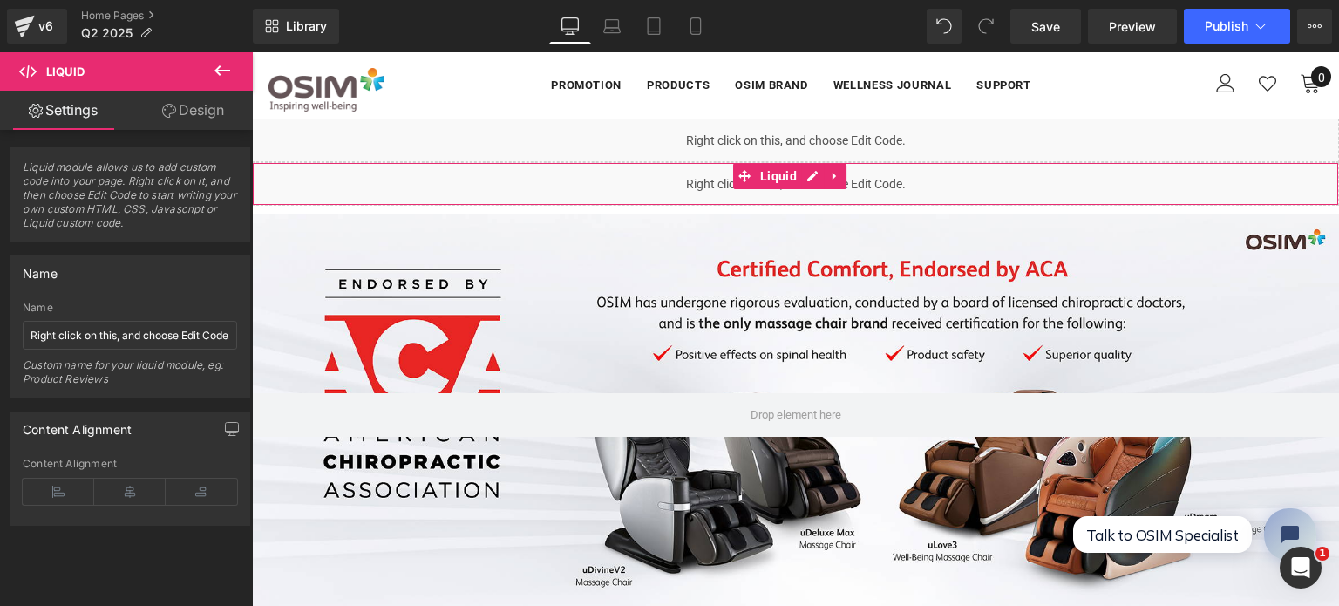
click at [845, 180] on link at bounding box center [835, 176] width 23 height 26
click at [874, 175] on icon at bounding box center [869, 176] width 12 height 13
click at [837, 175] on icon at bounding box center [835, 176] width 12 height 13
click at [872, 175] on icon at bounding box center [869, 177] width 3 height 8
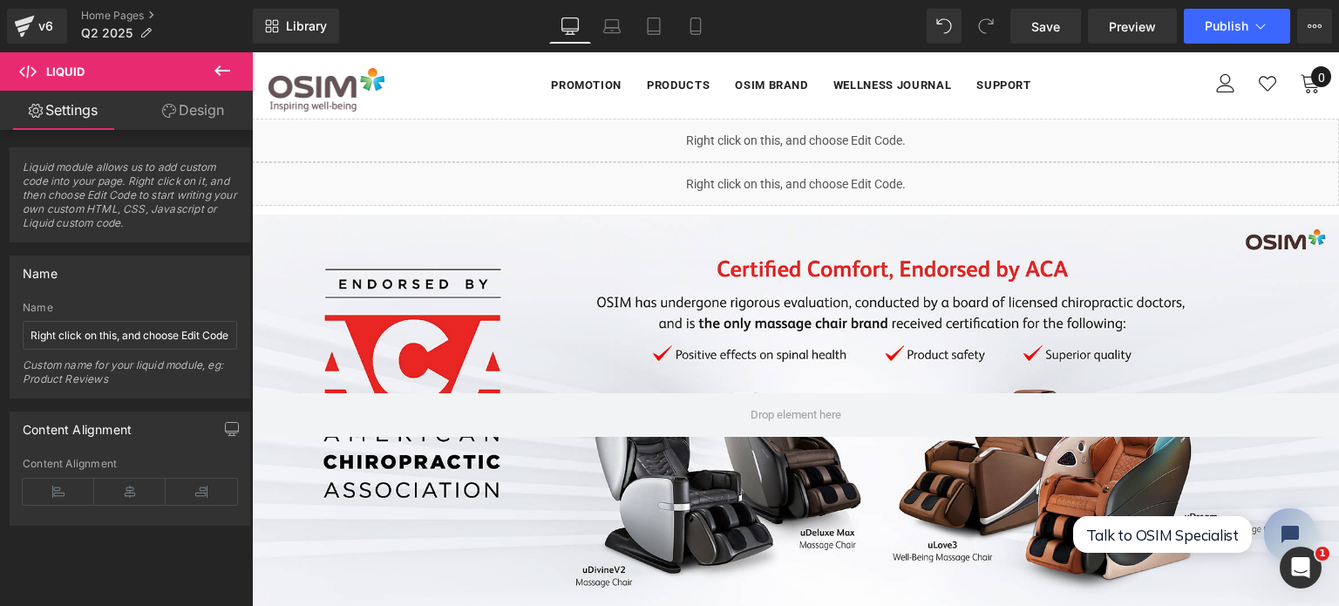
click at [696, 127] on div "Liquid" at bounding box center [795, 141] width 1087 height 44
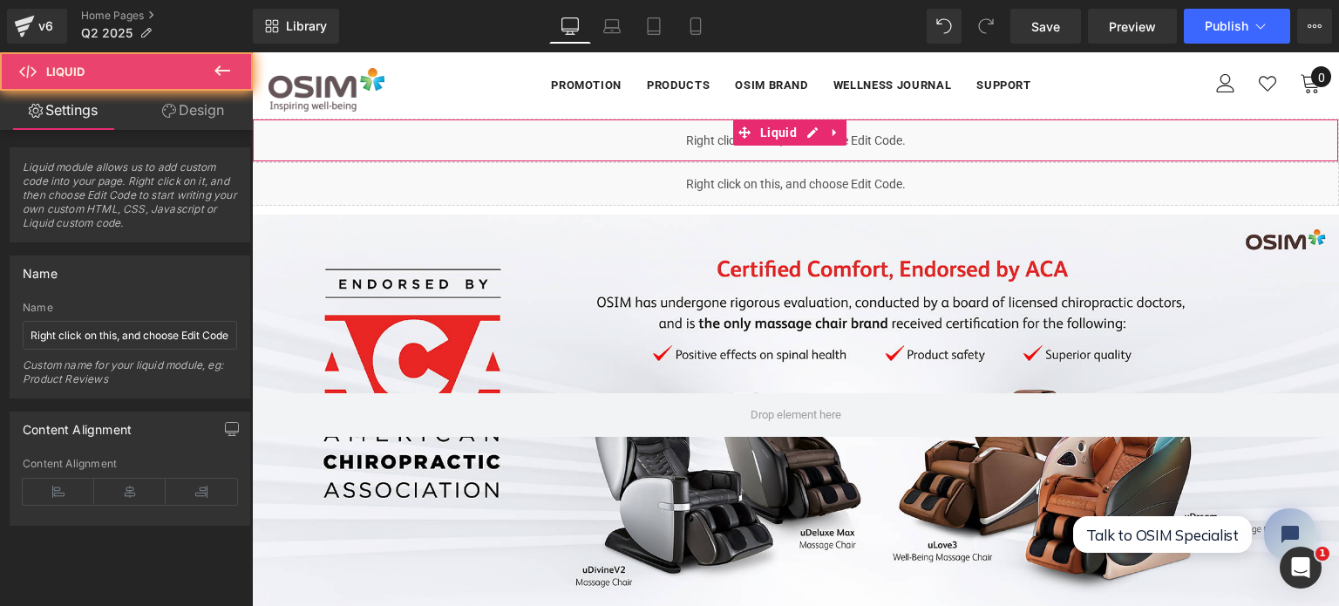
click at [638, 127] on div "Liquid" at bounding box center [795, 141] width 1087 height 44
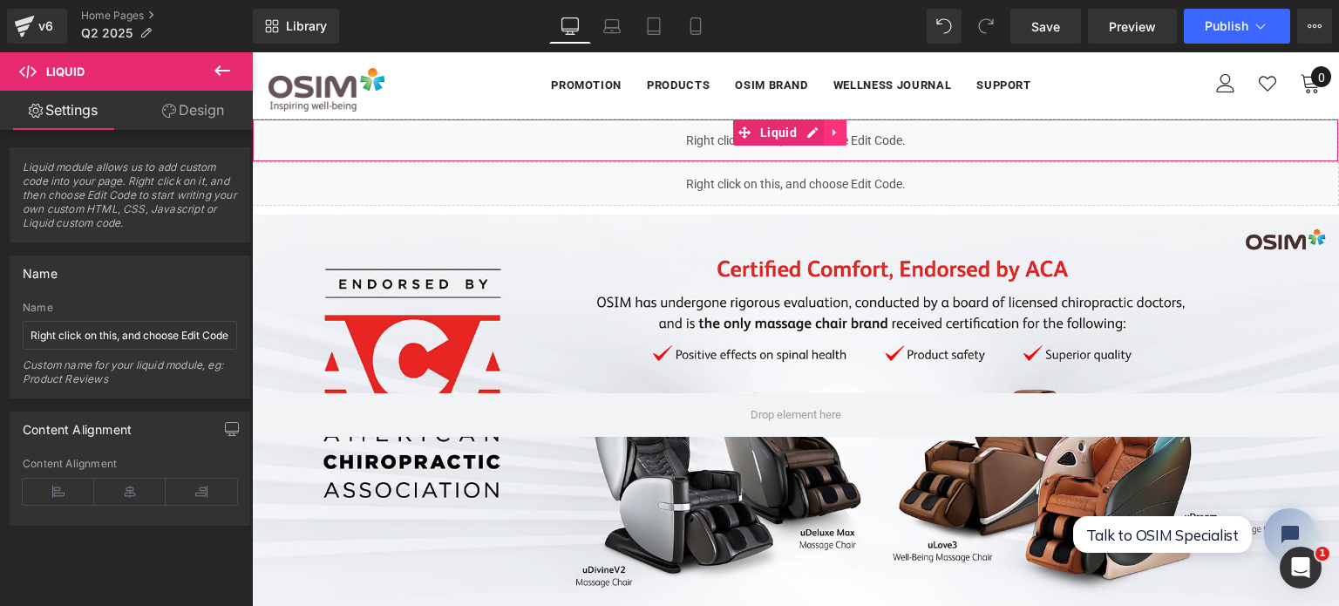
click at [837, 132] on icon at bounding box center [835, 132] width 12 height 13
click at [608, 124] on div "Liquid" at bounding box center [795, 141] width 1087 height 44
click at [749, 129] on link "Liquid" at bounding box center [767, 132] width 68 height 26
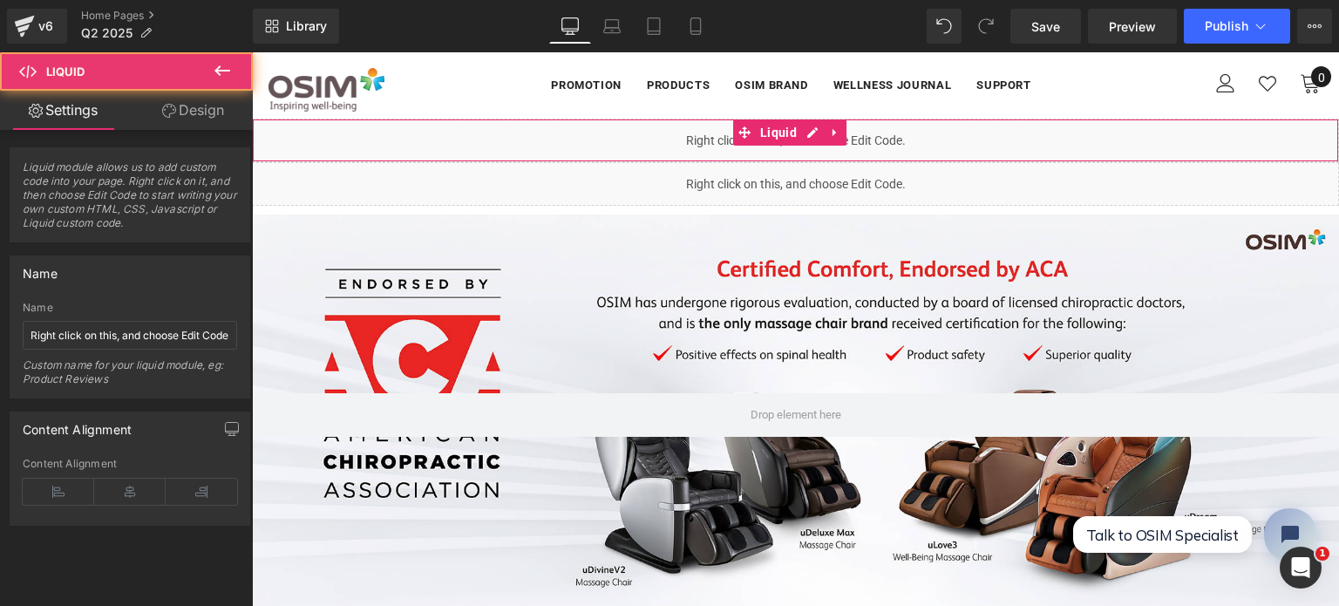
click at [225, 107] on link "Design" at bounding box center [193, 110] width 126 height 39
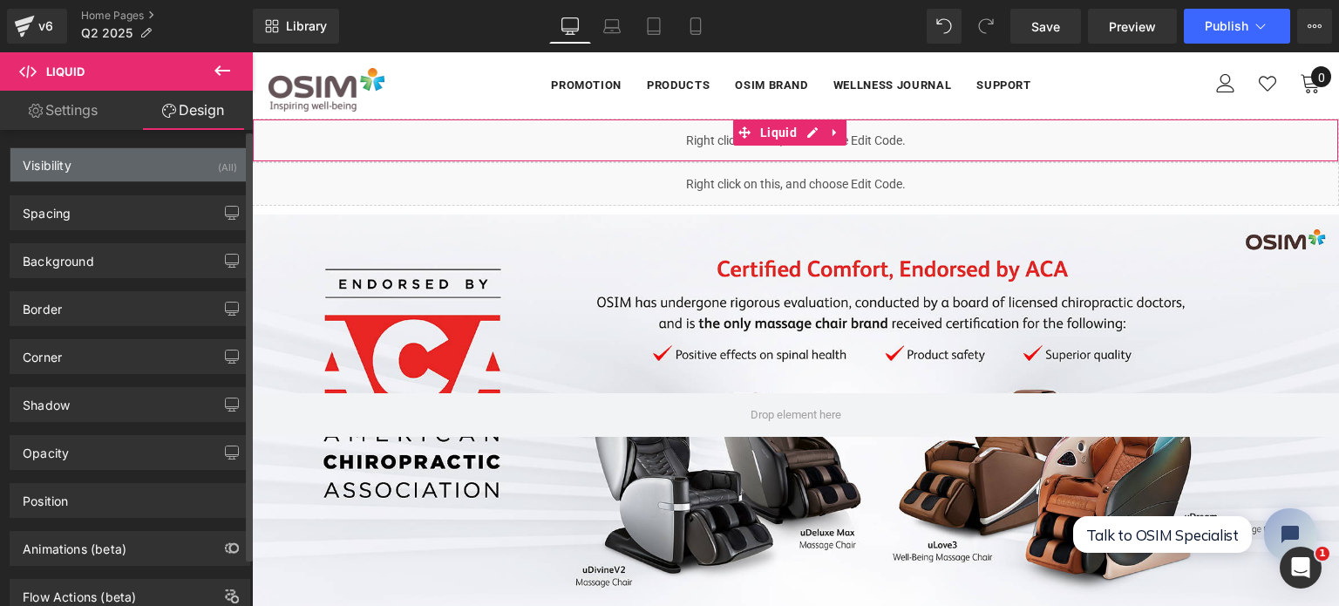
click at [92, 166] on div "Visibility (All)" at bounding box center [129, 164] width 239 height 33
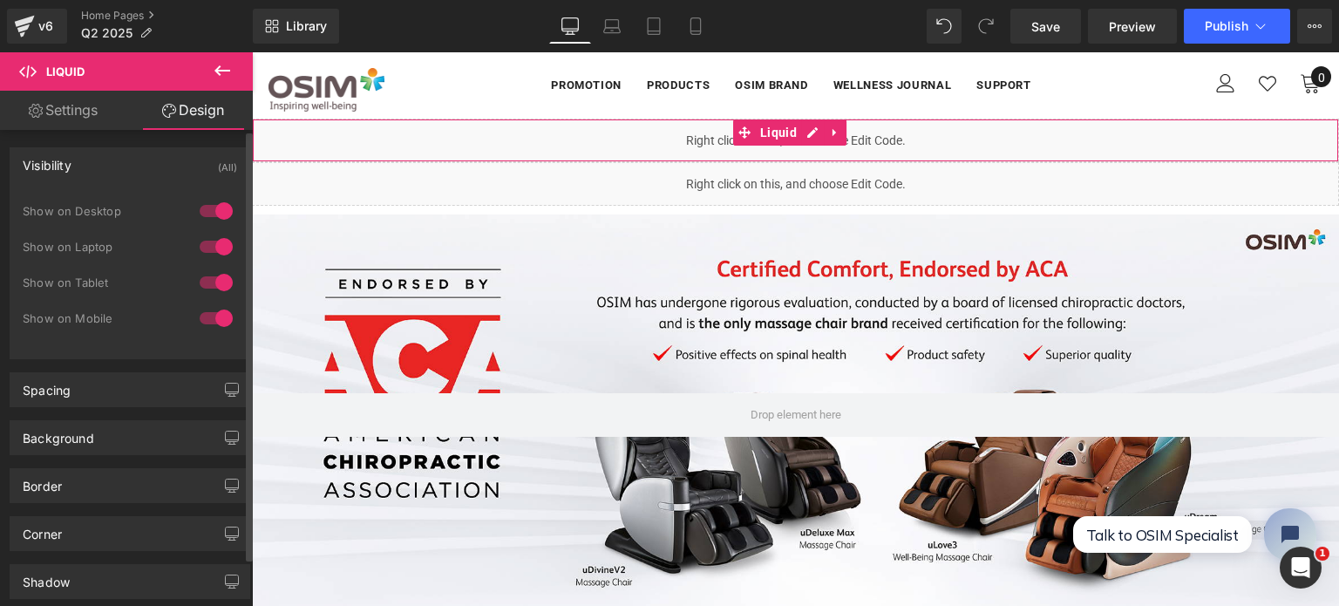
click at [92, 166] on div "Visibility (All)" at bounding box center [129, 164] width 239 height 33
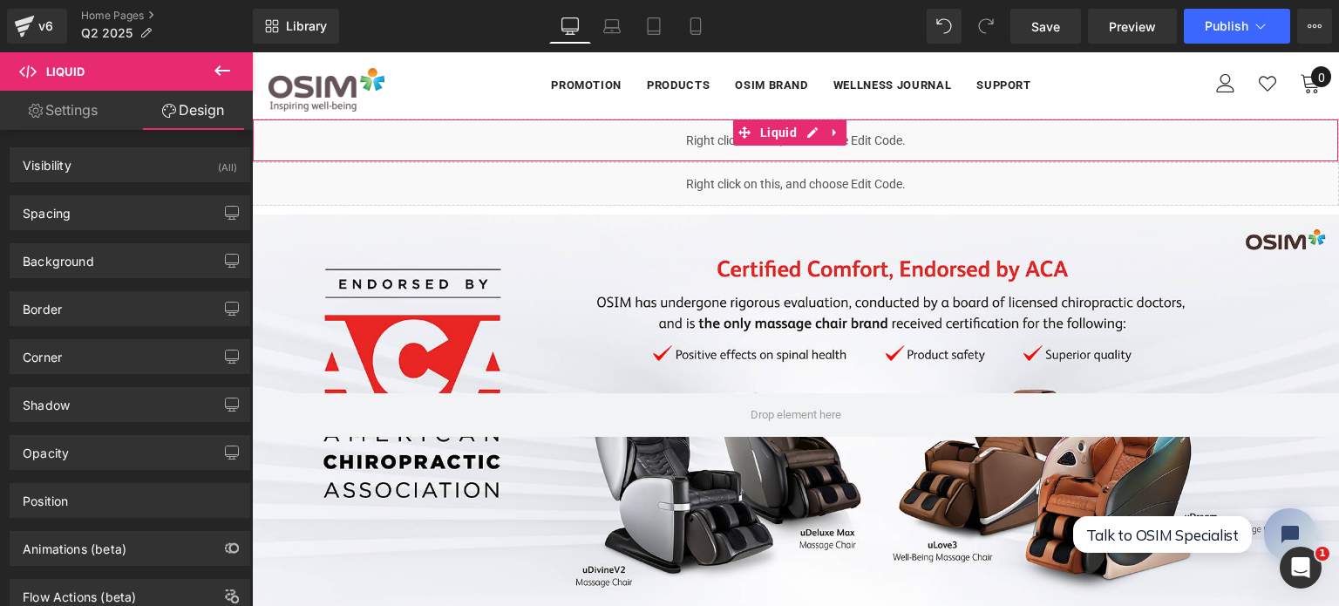
click at [88, 113] on link "Settings" at bounding box center [63, 110] width 126 height 39
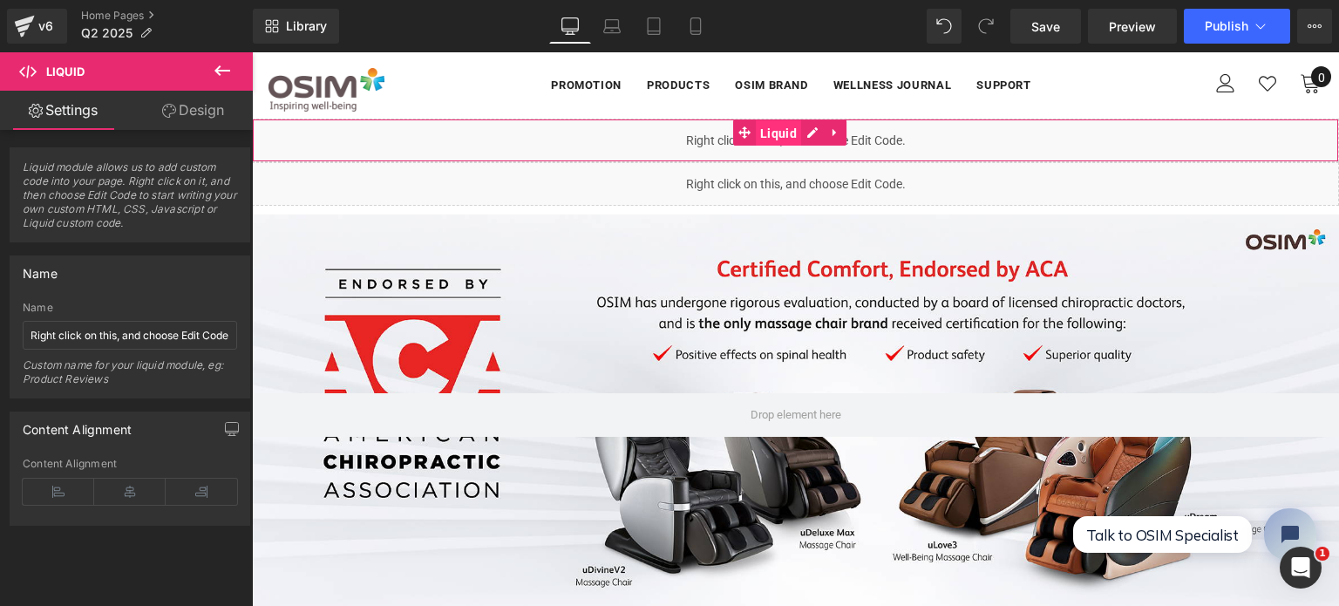
click at [782, 128] on span "Liquid" at bounding box center [778, 133] width 45 height 26
click at [814, 128] on link at bounding box center [812, 132] width 23 height 26
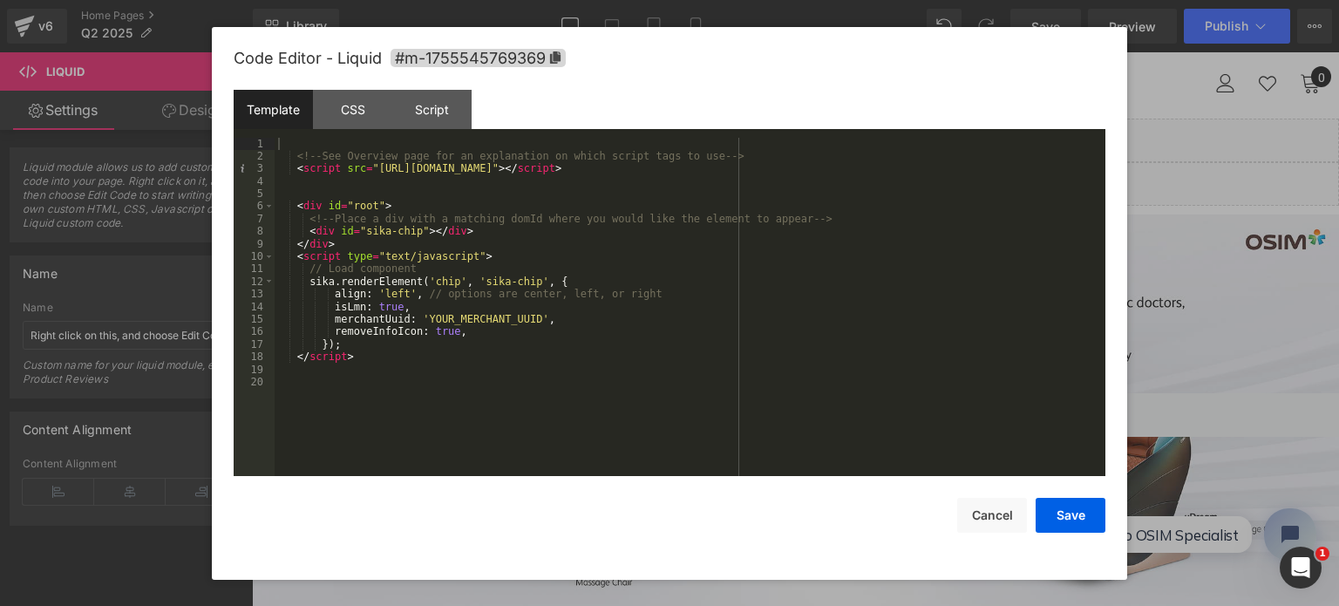
click at [579, 369] on div "<!-- See Overview page for an explanation on which script tags to use --> < scr…" at bounding box center [690, 320] width 831 height 364
click at [358, 100] on div "CSS" at bounding box center [352, 109] width 79 height 39
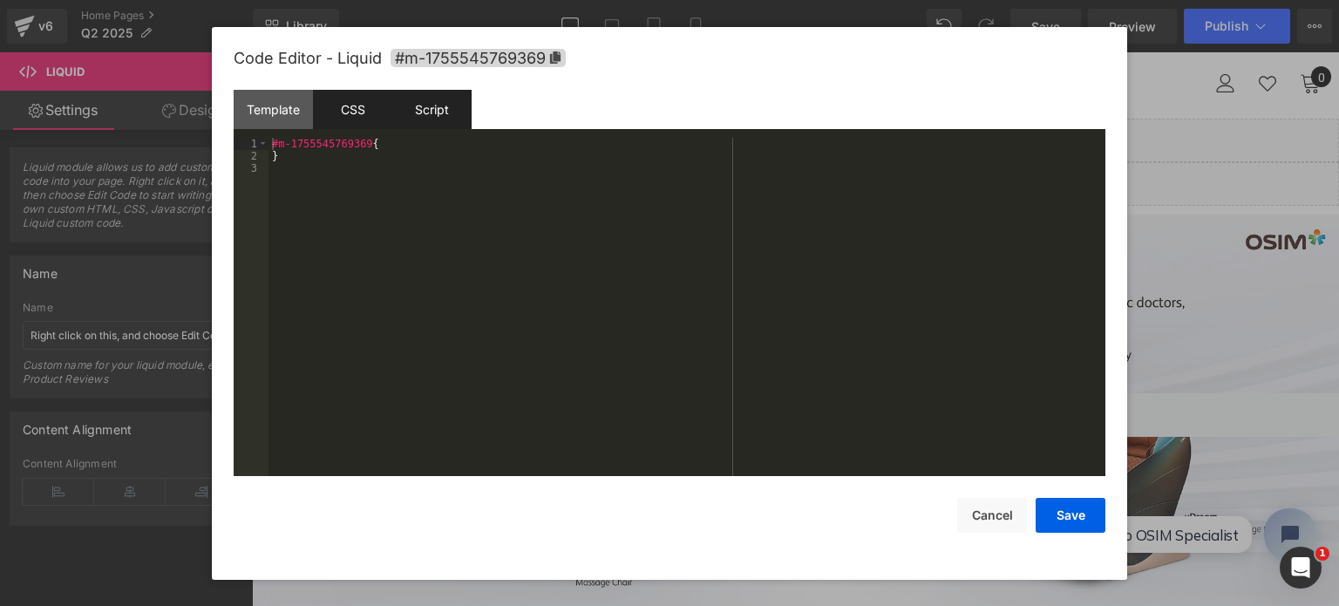
click at [422, 115] on div "Script" at bounding box center [431, 109] width 79 height 39
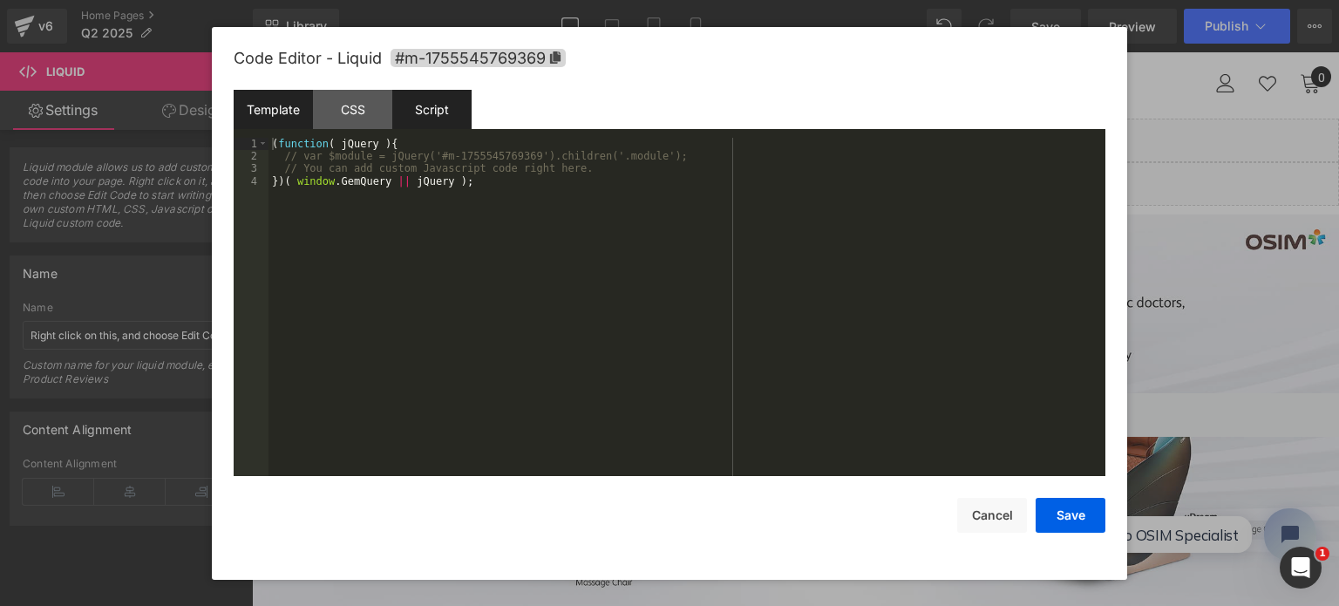
click at [300, 116] on div "Template" at bounding box center [273, 109] width 79 height 39
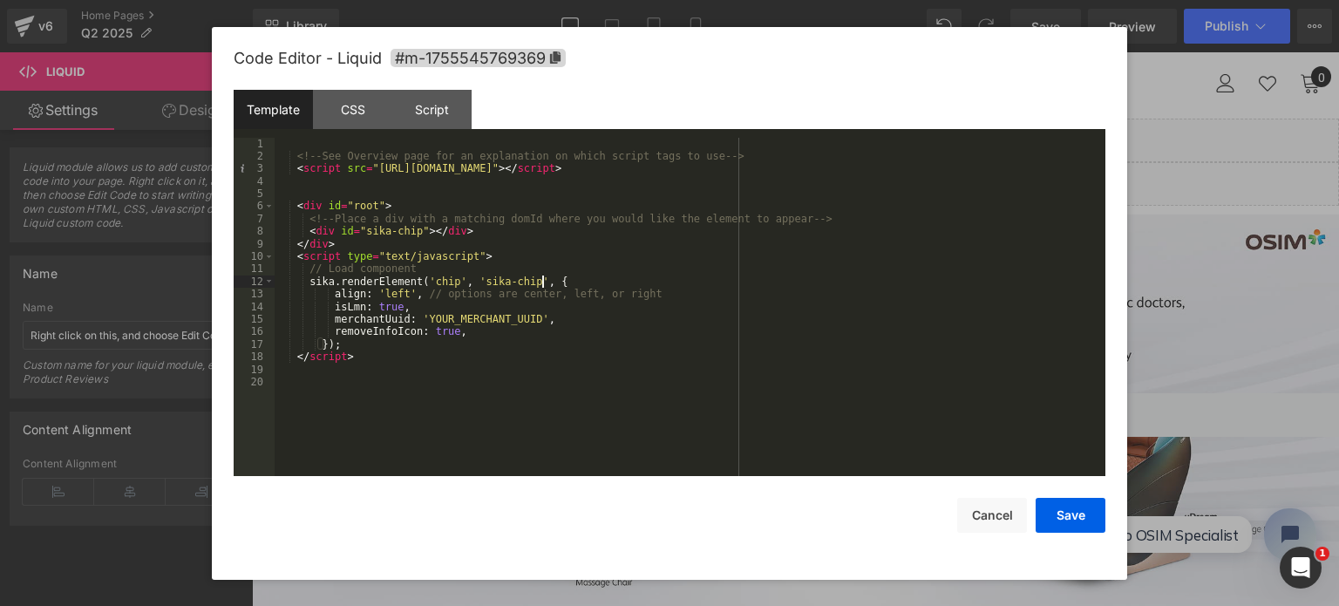
click at [604, 278] on div "<!-- See Overview page for an explanation on which script tags to use --> < scr…" at bounding box center [690, 320] width 831 height 364
click at [608, 355] on div "<!-- See Overview page for an explanation on which script tags to use --> < scr…" at bounding box center [690, 320] width 831 height 364
click at [558, 217] on div "<!-- See Overview page for an explanation on which script tags to use --> < scr…" at bounding box center [690, 320] width 831 height 364
click at [527, 247] on div "<!-- See Overview page for an explanation on which script tags to use --> < scr…" at bounding box center [690, 320] width 831 height 364
click at [361, 205] on div "<!-- See Overview page for an explanation on which script tags to use --> < scr…" at bounding box center [690, 320] width 831 height 364
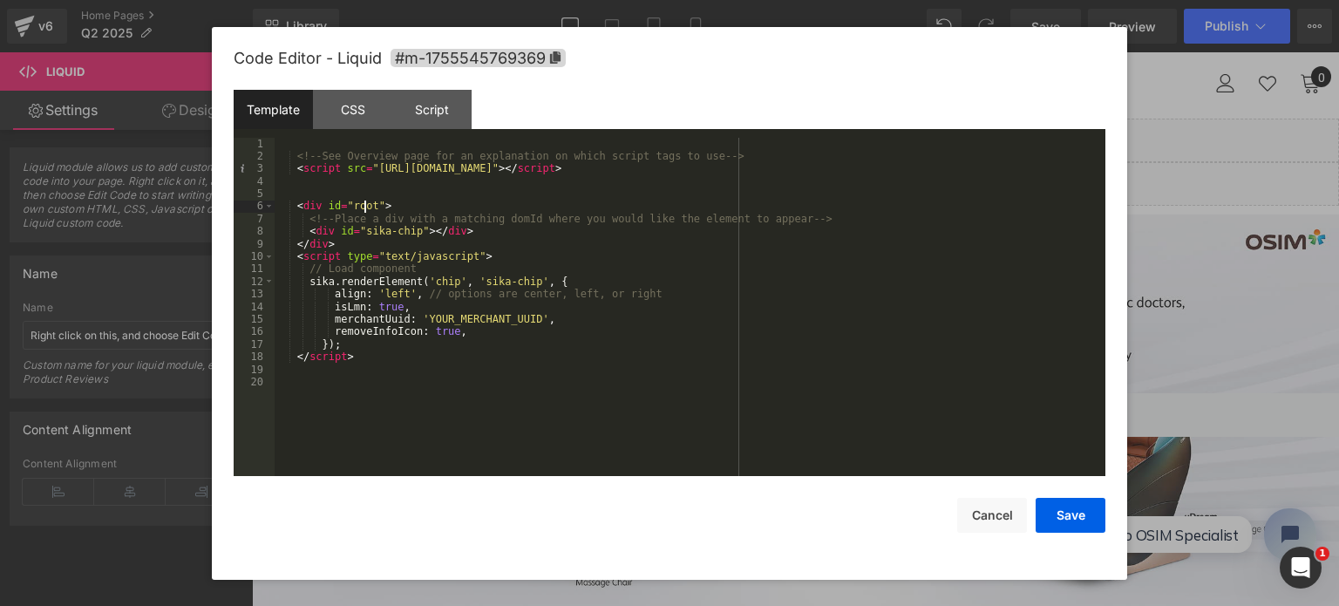
click at [365, 205] on div "<!-- See Overview page for an explanation on which script tags to use --> < scr…" at bounding box center [690, 320] width 831 height 364
drag, startPoint x: 370, startPoint y: 206, endPoint x: 349, endPoint y: 206, distance: 20.9
click at [349, 206] on div "<!-- See Overview page for an explanation on which script tags to use --> < scr…" at bounding box center [690, 320] width 831 height 364
click at [1238, 222] on div at bounding box center [669, 303] width 1339 height 606
click at [740, 0] on div "Liquid You are previewing how the will restyle your page. You can not edit Elem…" at bounding box center [669, 0] width 1339 height 0
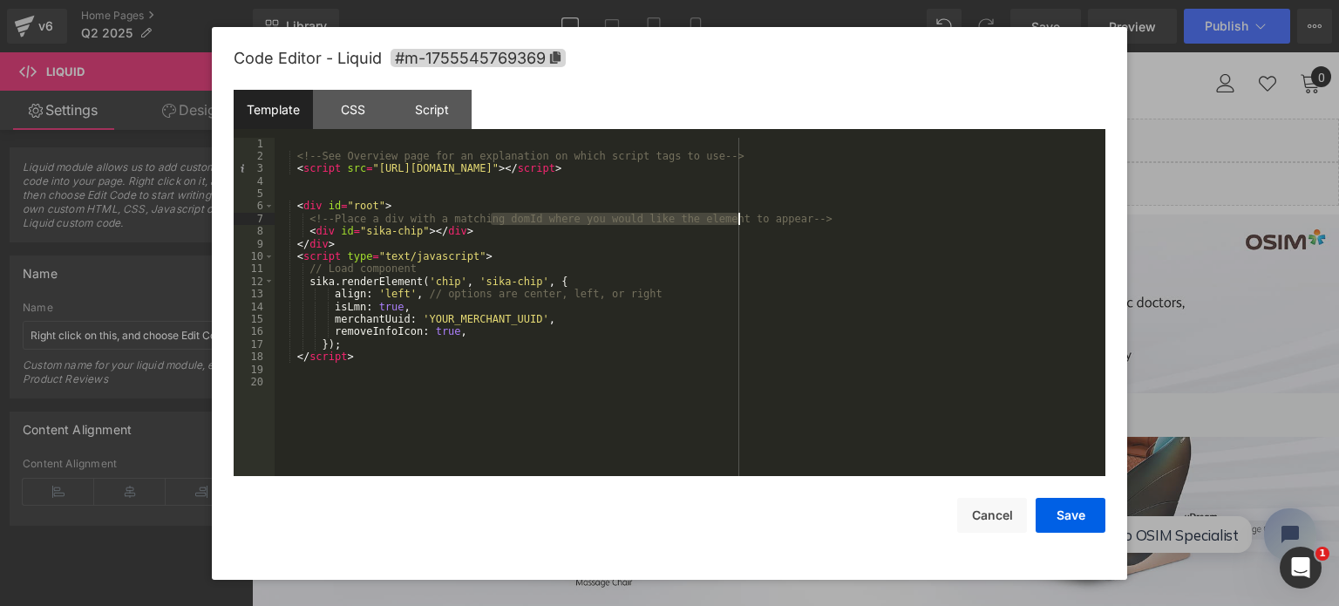
drag, startPoint x: 492, startPoint y: 215, endPoint x: 738, endPoint y: 215, distance: 245.9
click at [738, 215] on div "<!-- See Overview page for an explanation on which script tags to use --> < scr…" at bounding box center [690, 320] width 831 height 364
click at [773, 215] on div "<!-- See Overview page for an explanation on which script tags to use --> < scr…" at bounding box center [690, 320] width 831 height 364
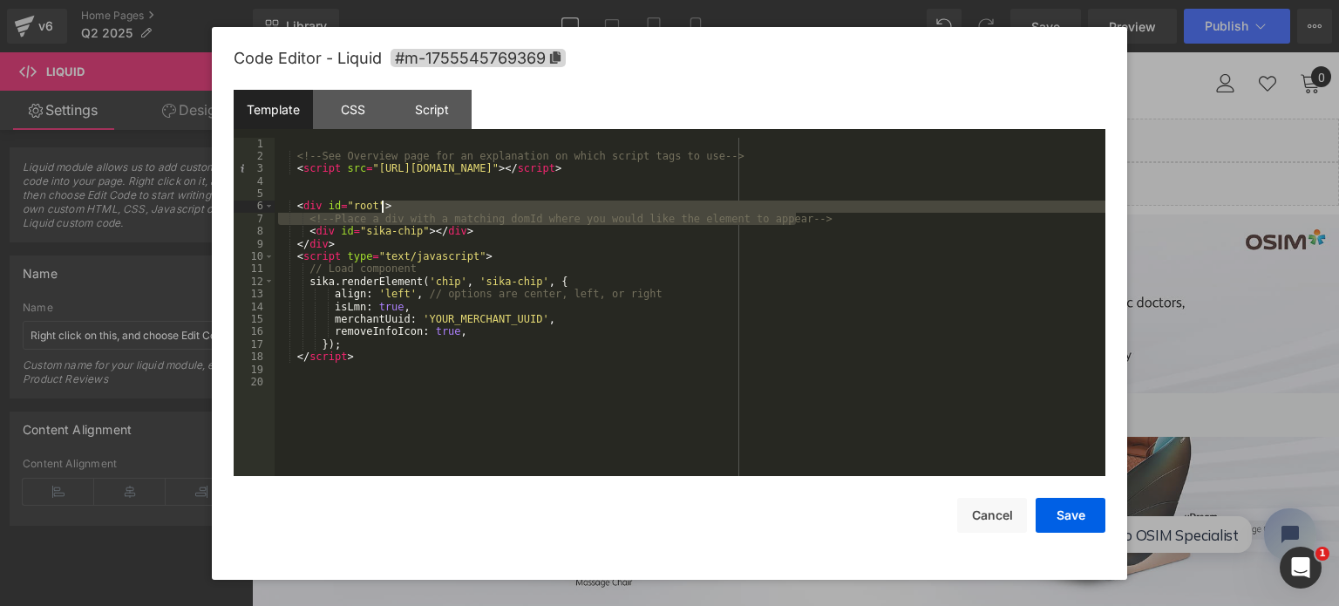
drag, startPoint x: 813, startPoint y: 221, endPoint x: 421, endPoint y: 213, distance: 391.6
click at [421, 213] on div "<!-- See Overview page for an explanation on which script tags to use --> < scr…" at bounding box center [690, 320] width 831 height 364
click at [421, 213] on div "<!-- See Overview page for an explanation on which script tags to use --> < scr…" at bounding box center [690, 307] width 831 height 339
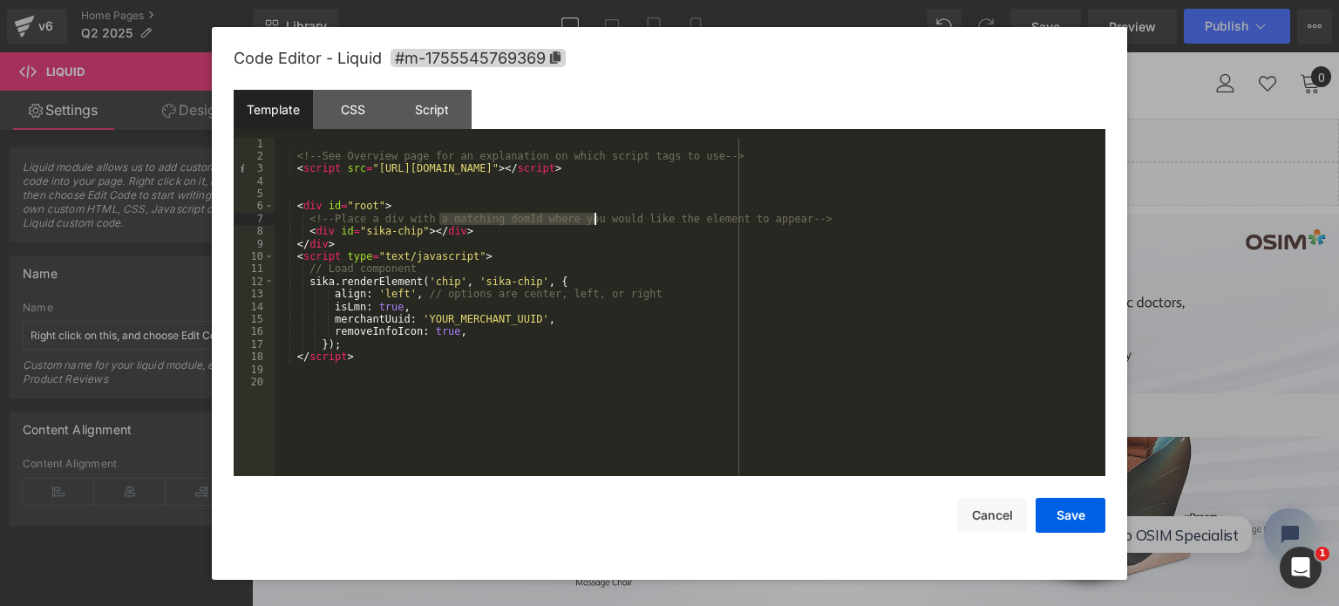
drag, startPoint x: 439, startPoint y: 219, endPoint x: 597, endPoint y: 222, distance: 158.7
click at [597, 222] on div "<!-- See Overview page for an explanation on which script tags to use --> < scr…" at bounding box center [690, 320] width 831 height 364
click at [597, 222] on div "<!-- See Overview page for an explanation on which script tags to use --> < scr…" at bounding box center [690, 307] width 831 height 339
click at [1175, 105] on div at bounding box center [669, 303] width 1339 height 606
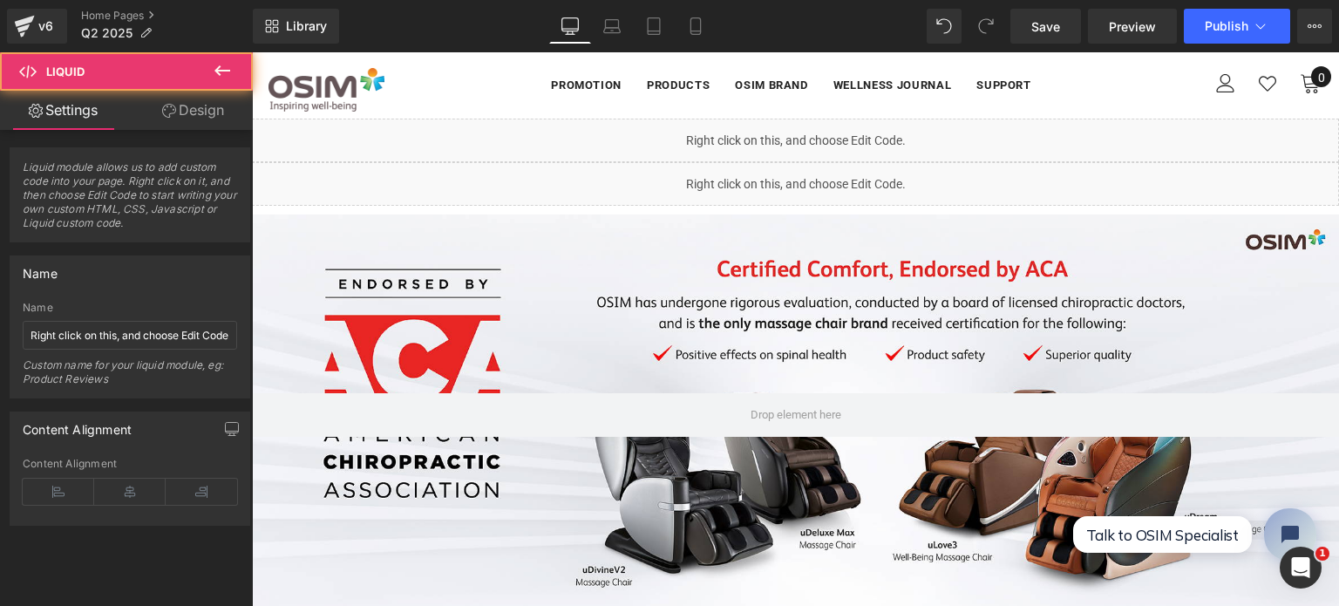
drag, startPoint x: 1246, startPoint y: 135, endPoint x: 1214, endPoint y: 134, distance: 32.3
click at [1245, 135] on div "Liquid" at bounding box center [795, 141] width 1087 height 44
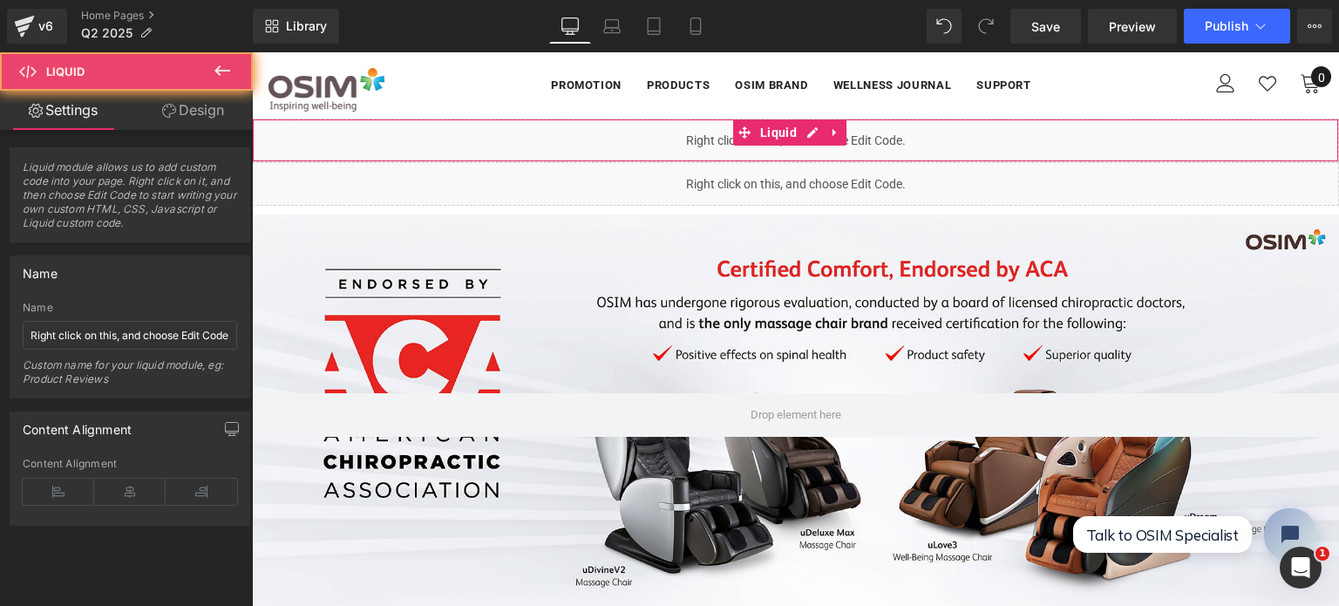
click at [942, 133] on div "Liquid" at bounding box center [795, 141] width 1087 height 44
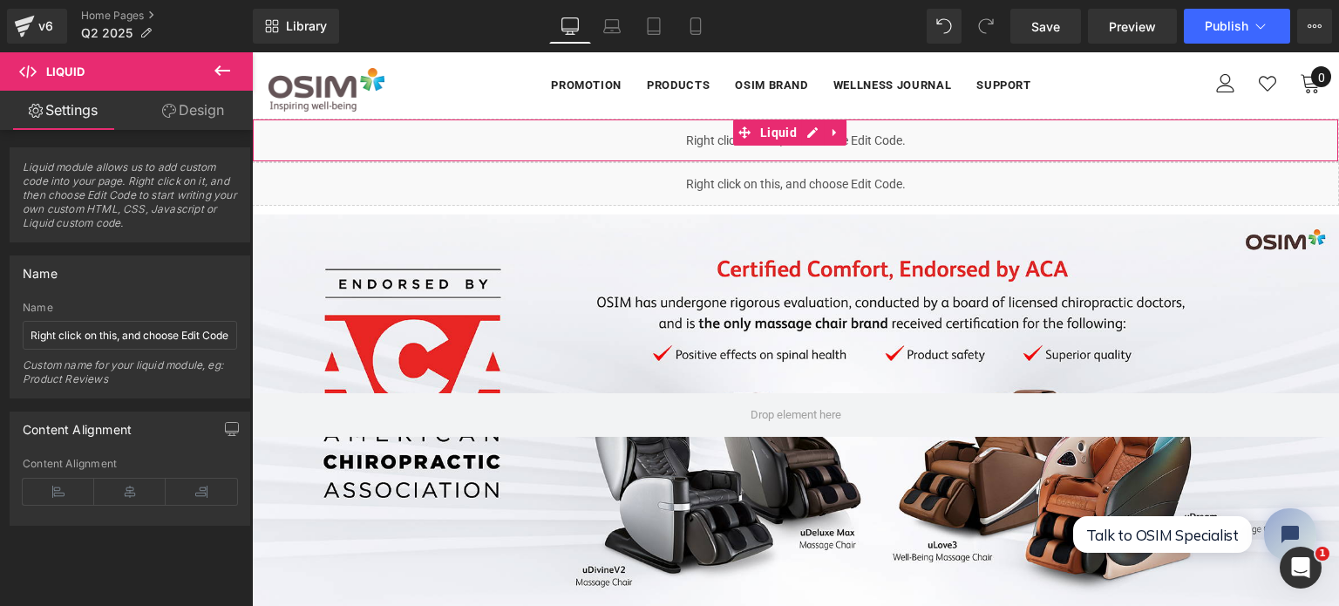
click at [848, 136] on div "Liquid" at bounding box center [795, 141] width 1087 height 44
click at [842, 136] on link at bounding box center [835, 132] width 23 height 26
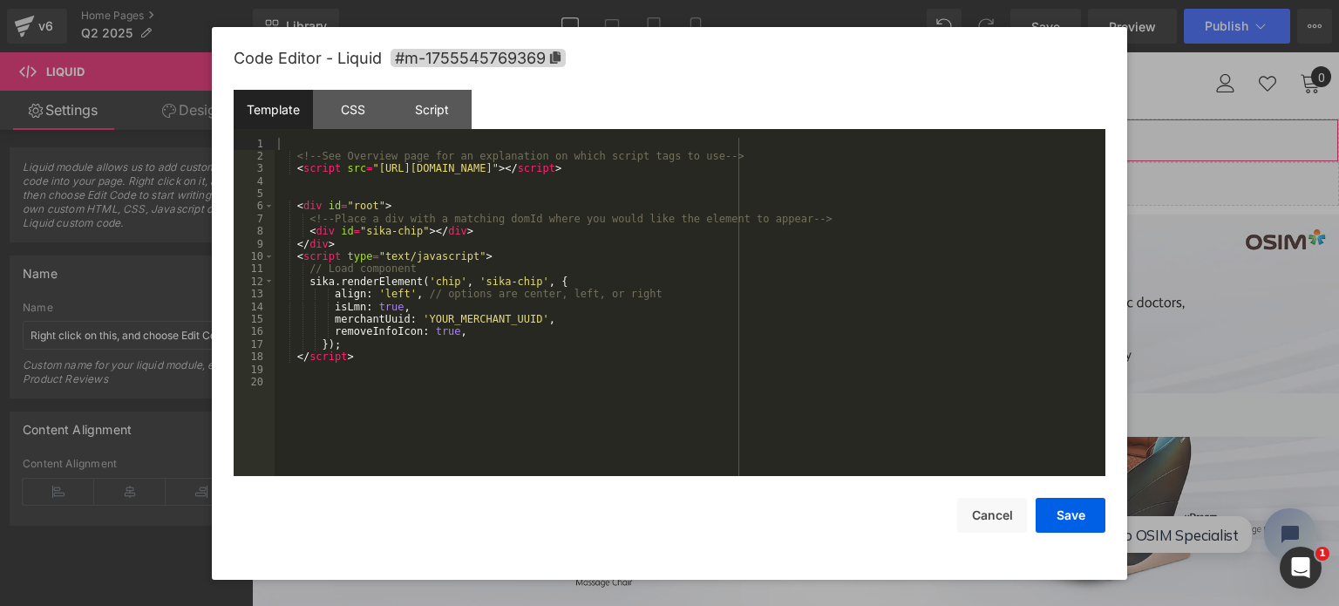
click at [783, 132] on icon at bounding box center [778, 132] width 12 height 13
click at [466, 56] on span "#m-1755545769369" at bounding box center [478, 58] width 175 height 18
click at [349, 195] on div "<!-- See Overview page for an explanation on which script tags to use --> < scr…" at bounding box center [690, 320] width 831 height 364
drag, startPoint x: 349, startPoint y: 201, endPoint x: 370, endPoint y: 212, distance: 23.8
click at [370, 212] on div "<!-- See Overview page for an explanation on which script tags to use --> < scr…" at bounding box center [690, 320] width 831 height 364
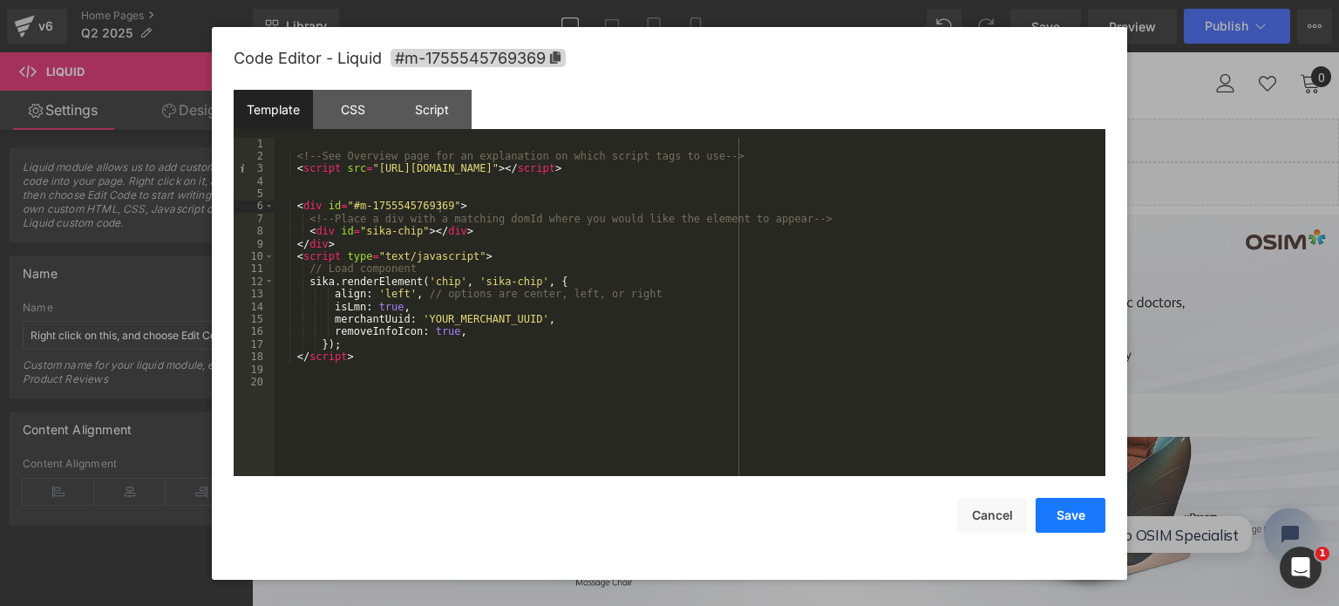
click at [1074, 525] on button "Save" at bounding box center [1071, 515] width 70 height 35
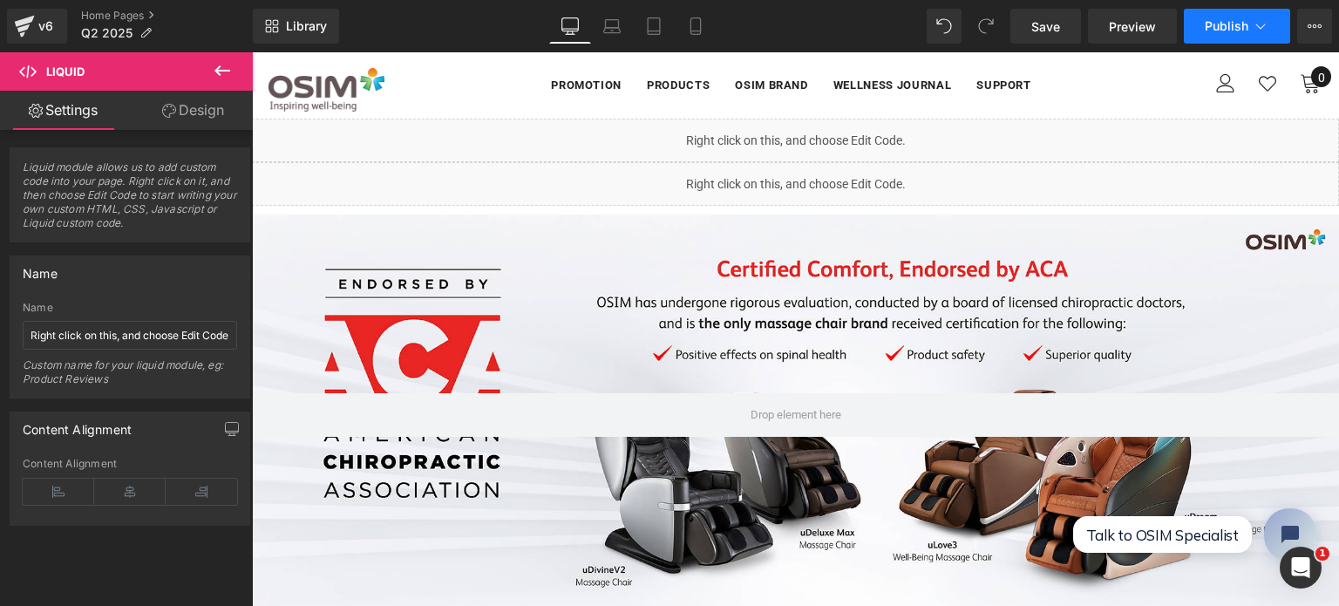
click at [1235, 26] on span "Publish" at bounding box center [1227, 26] width 44 height 14
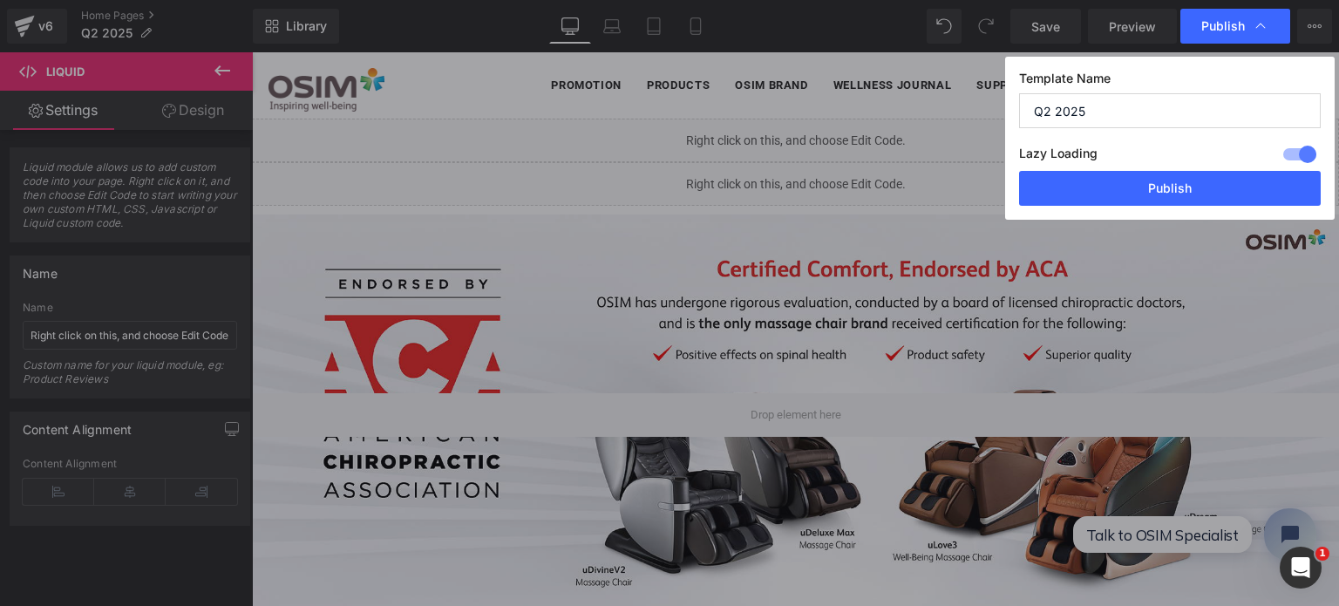
drag, startPoint x: 1354, startPoint y: 275, endPoint x: 1104, endPoint y: 214, distance: 257.6
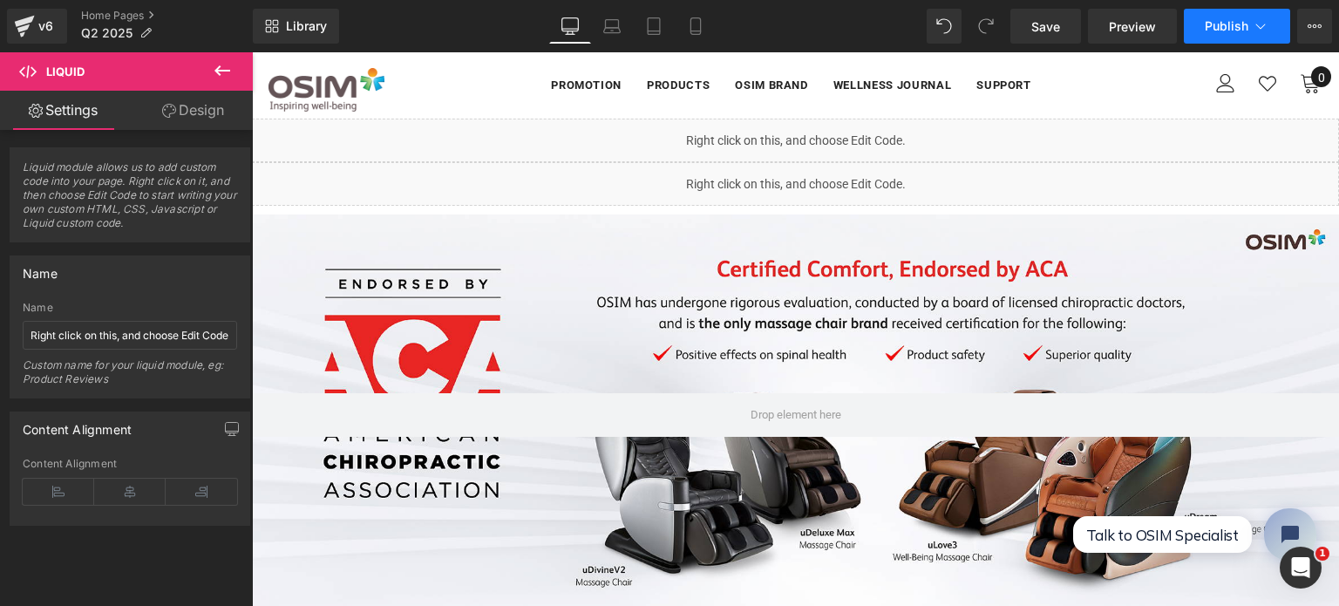
click at [1216, 35] on button "Publish" at bounding box center [1237, 26] width 106 height 35
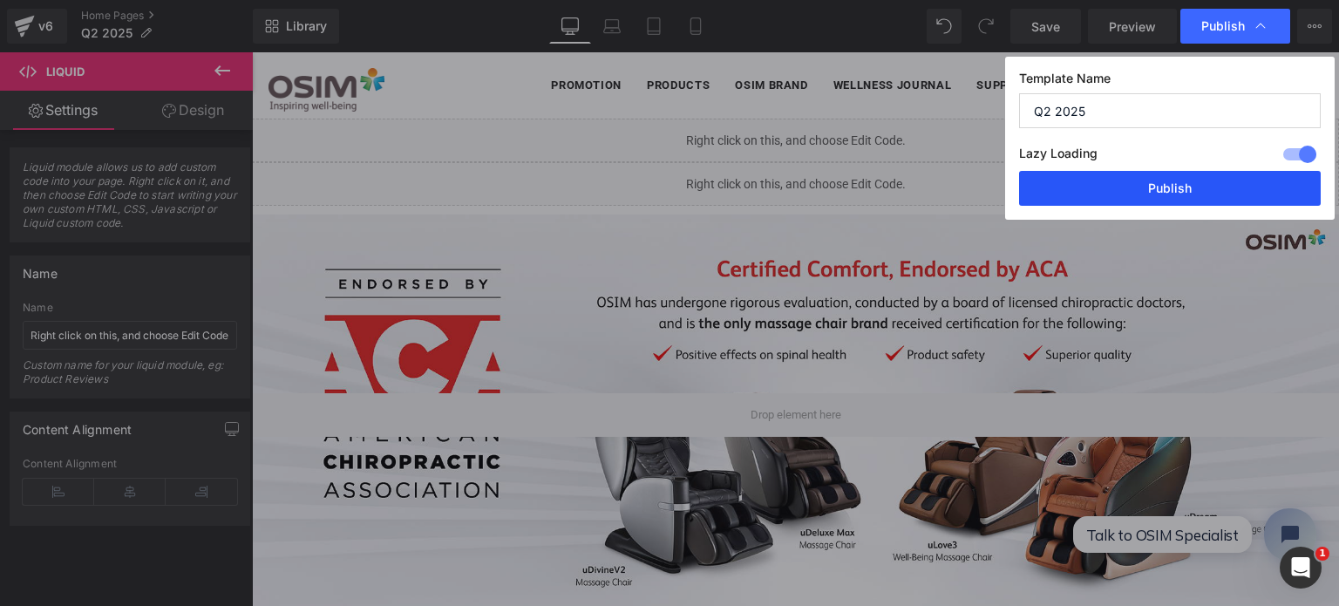
click at [1160, 180] on button "Publish" at bounding box center [1170, 188] width 302 height 35
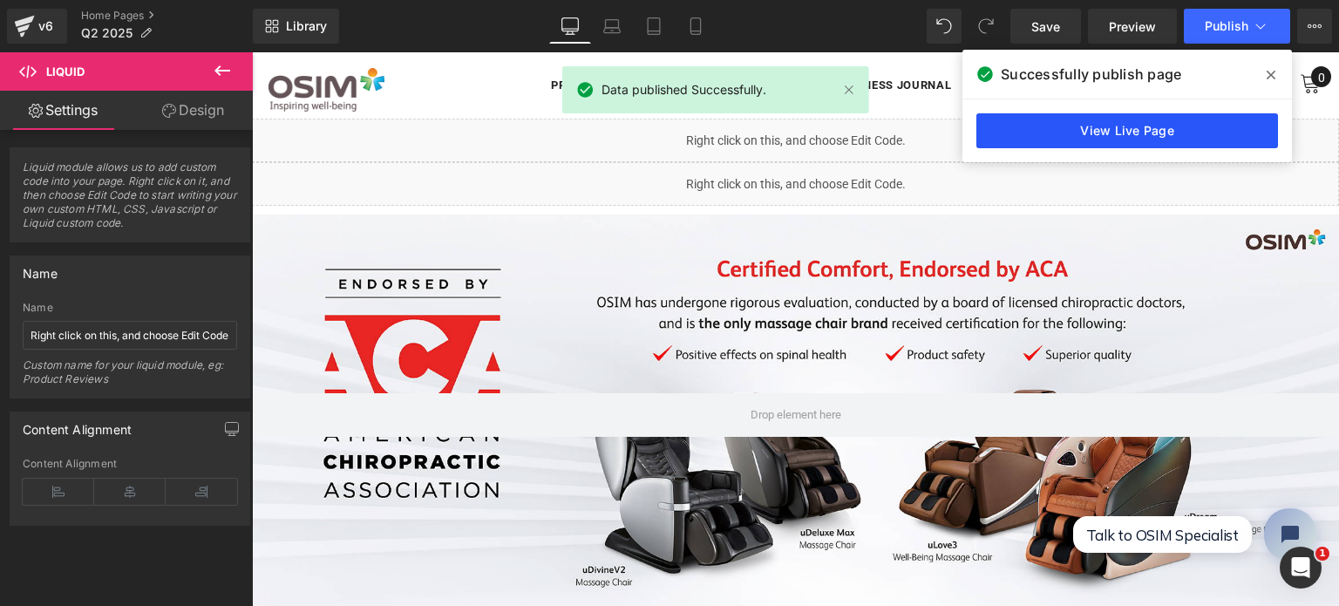
click at [1159, 134] on link "View Live Page" at bounding box center [1127, 130] width 302 height 35
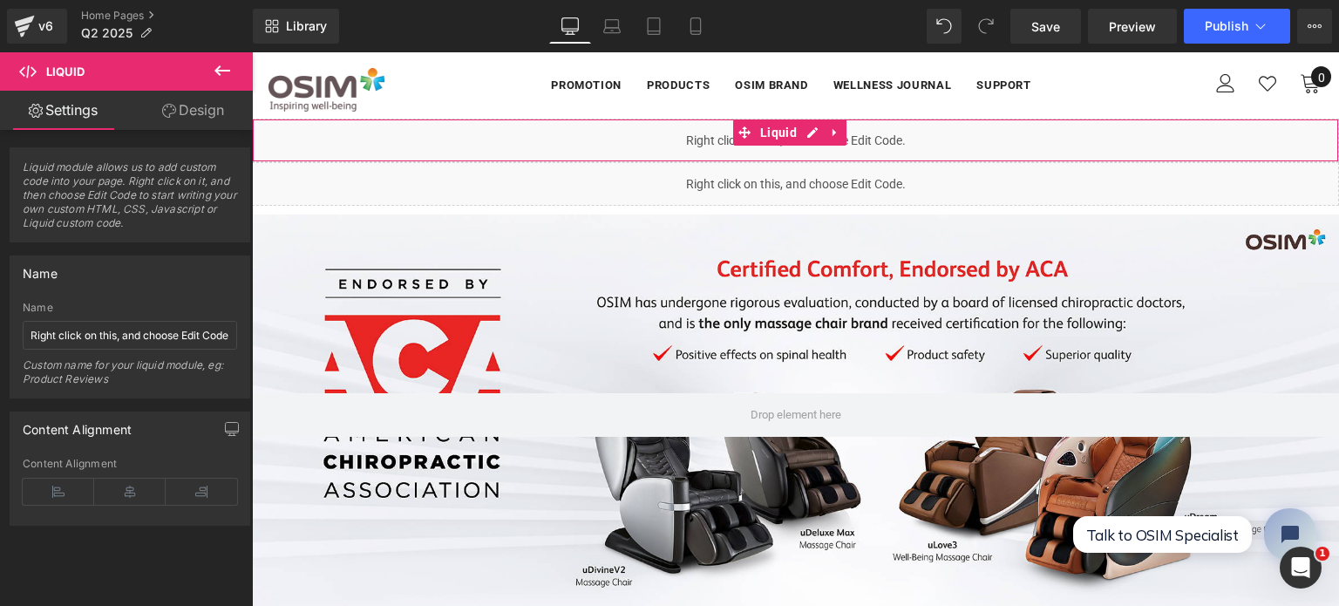
click at [652, 134] on div "Liquid" at bounding box center [795, 141] width 1087 height 44
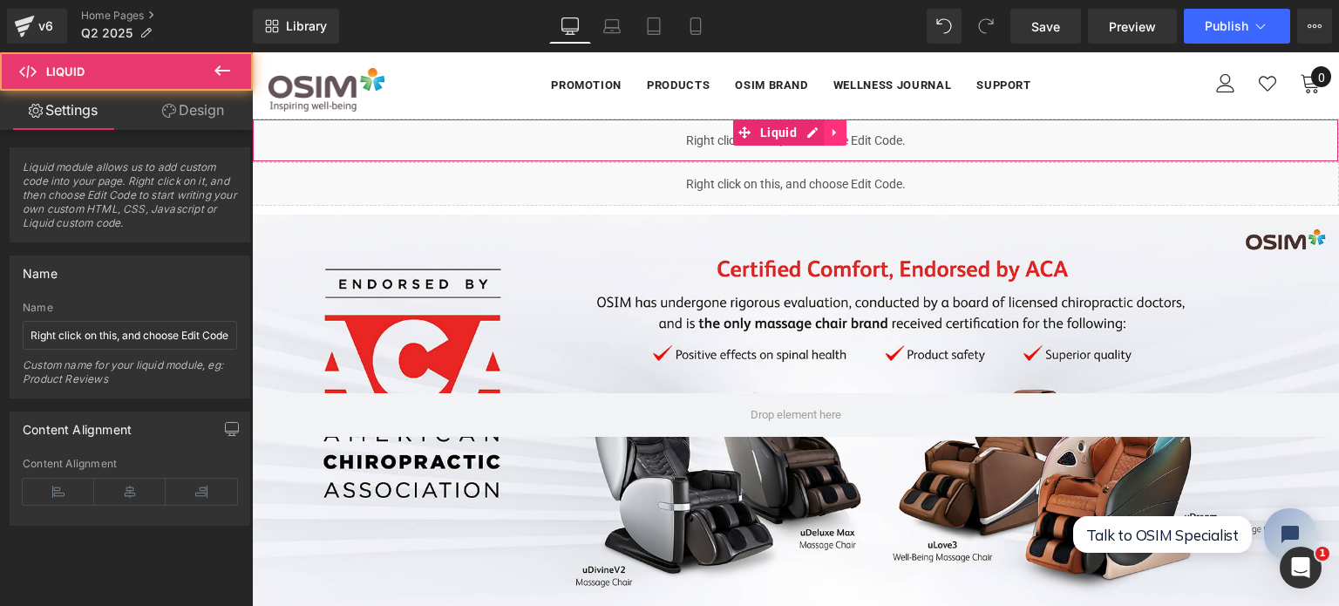
click at [830, 135] on icon at bounding box center [835, 132] width 12 height 13
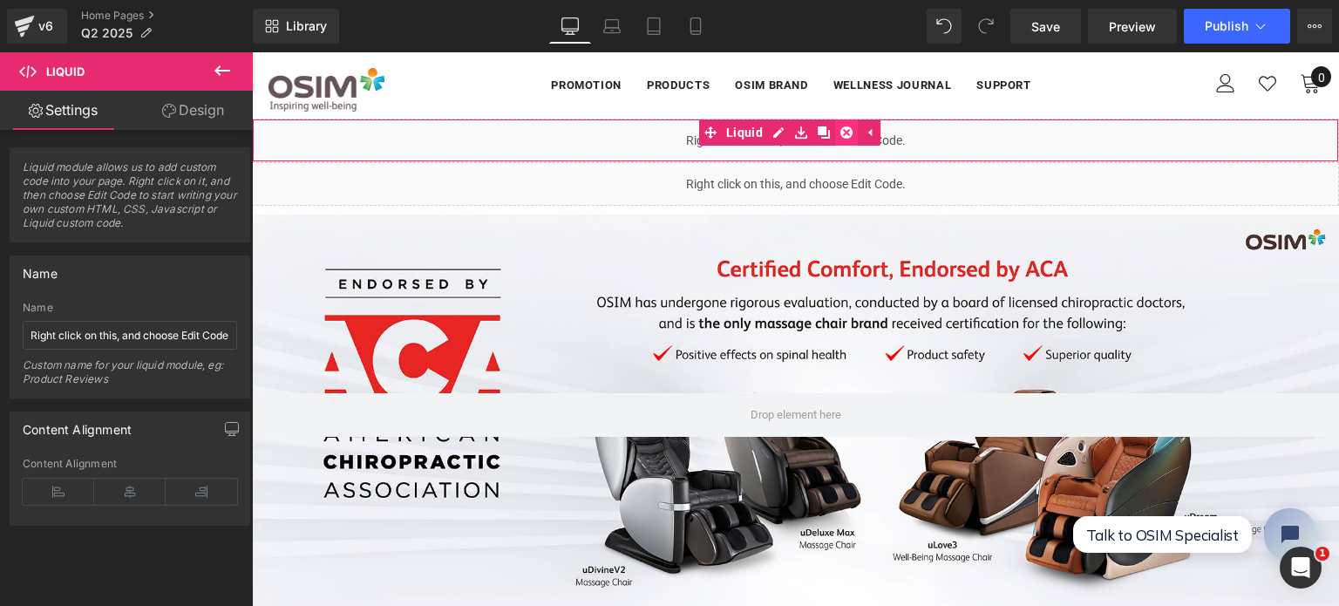
click at [844, 134] on icon at bounding box center [846, 132] width 12 height 12
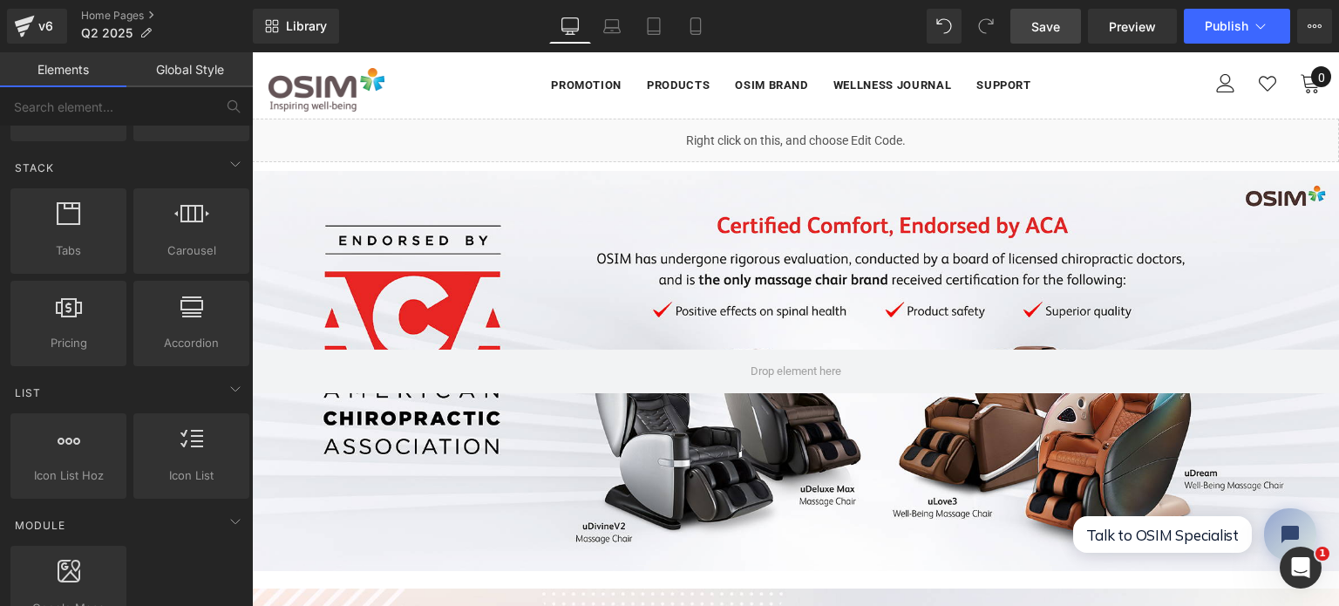
click at [1044, 24] on span "Save" at bounding box center [1045, 26] width 29 height 18
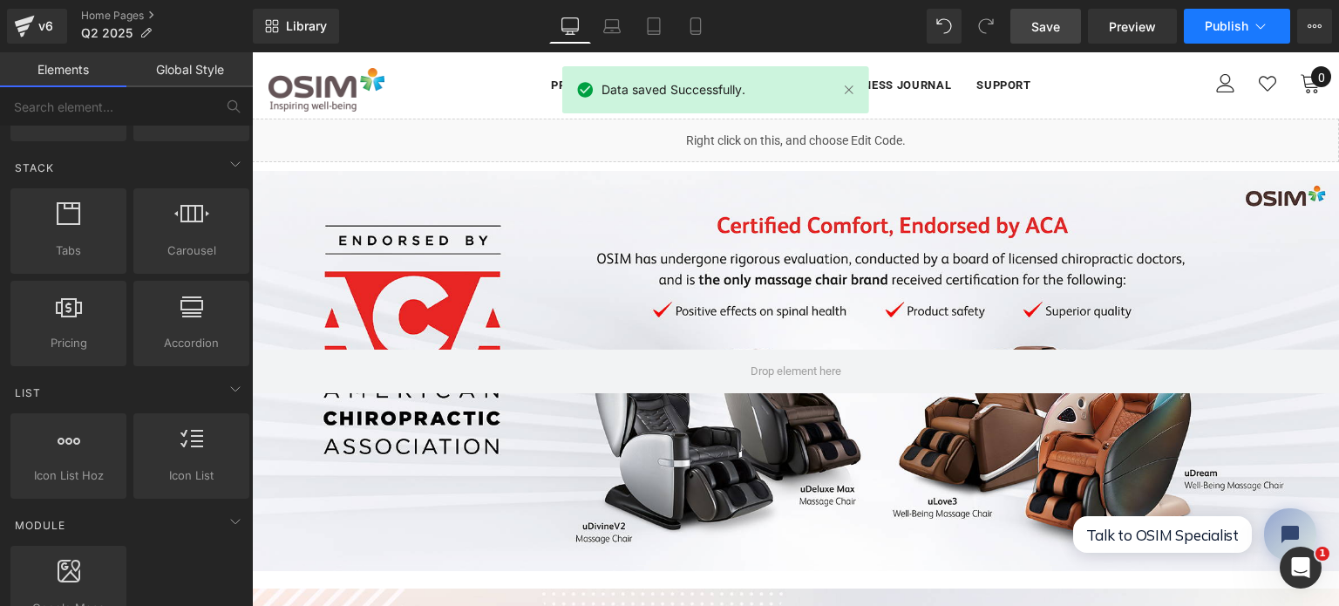
click at [1236, 32] on span "Publish" at bounding box center [1227, 26] width 44 height 14
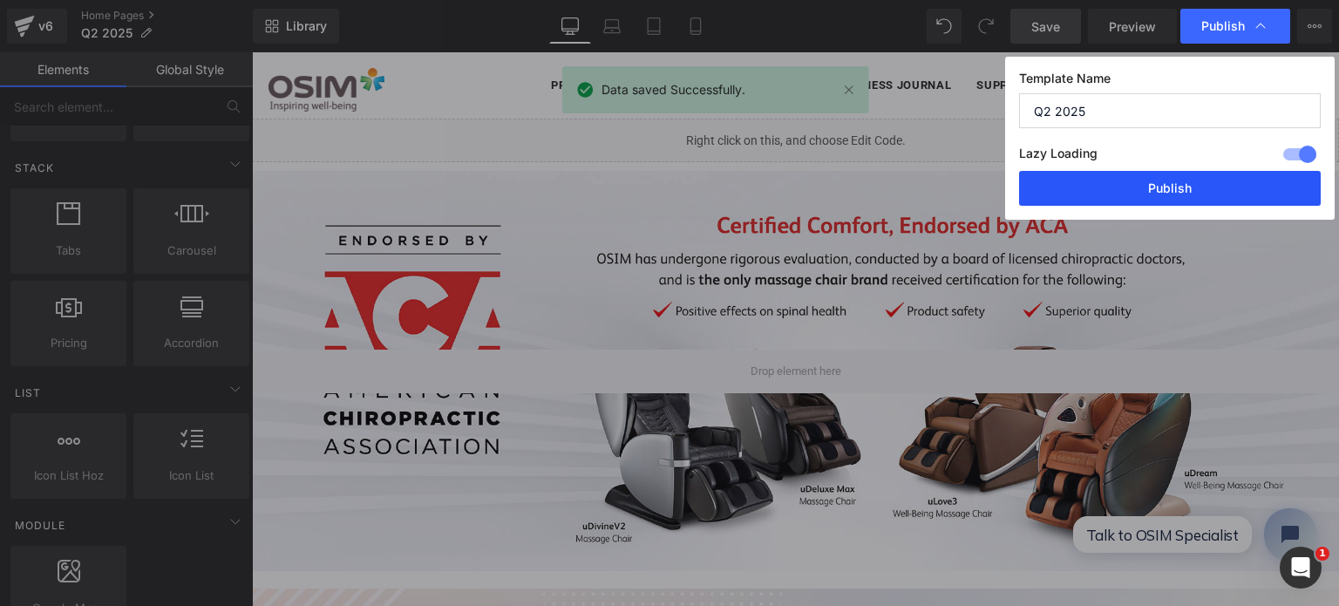
click at [1144, 198] on button "Publish" at bounding box center [1170, 188] width 302 height 35
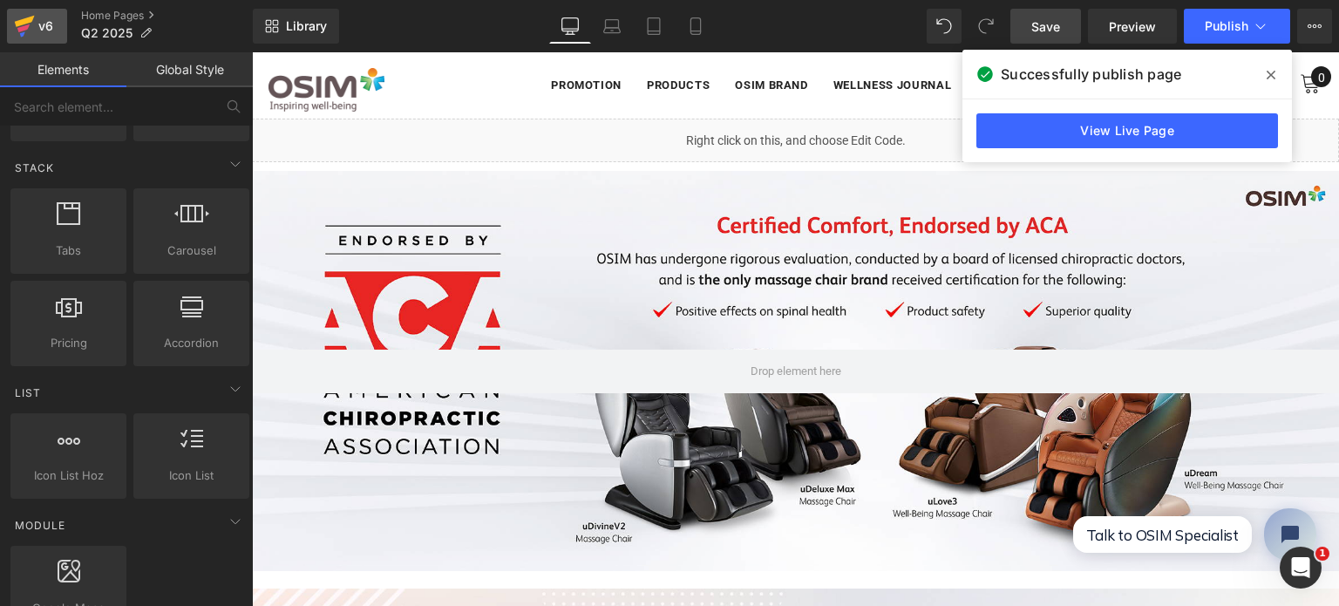
click at [32, 21] on icon at bounding box center [24, 26] width 21 height 44
